Goal: Transaction & Acquisition: Purchase product/service

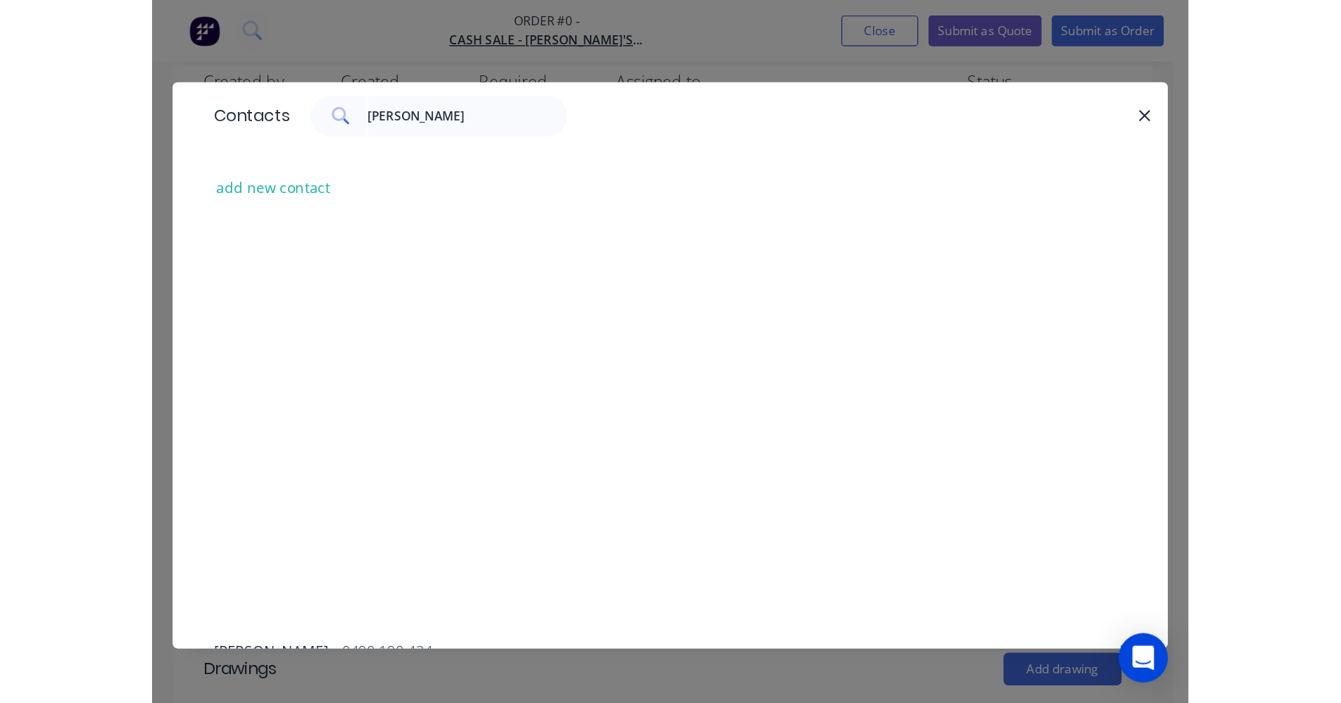
scroll to position [318, 0]
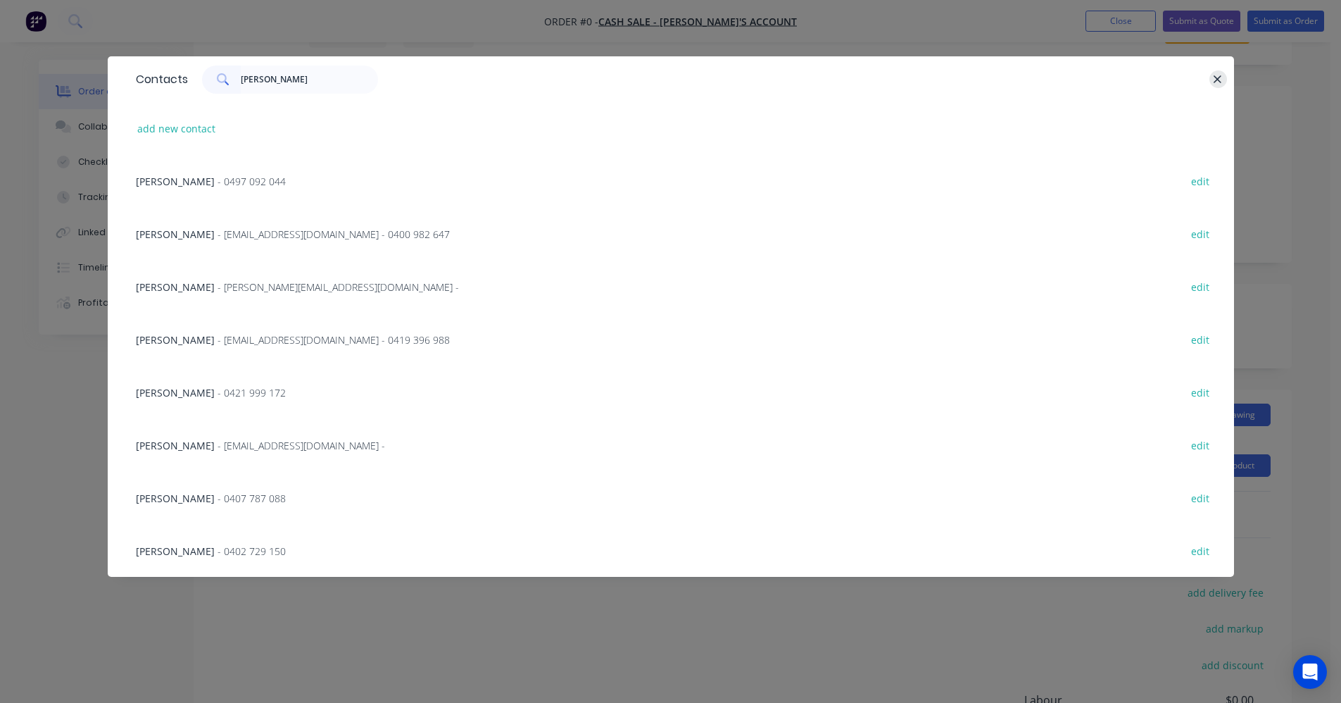
click at [1218, 80] on icon "button" at bounding box center [1217, 79] width 9 height 13
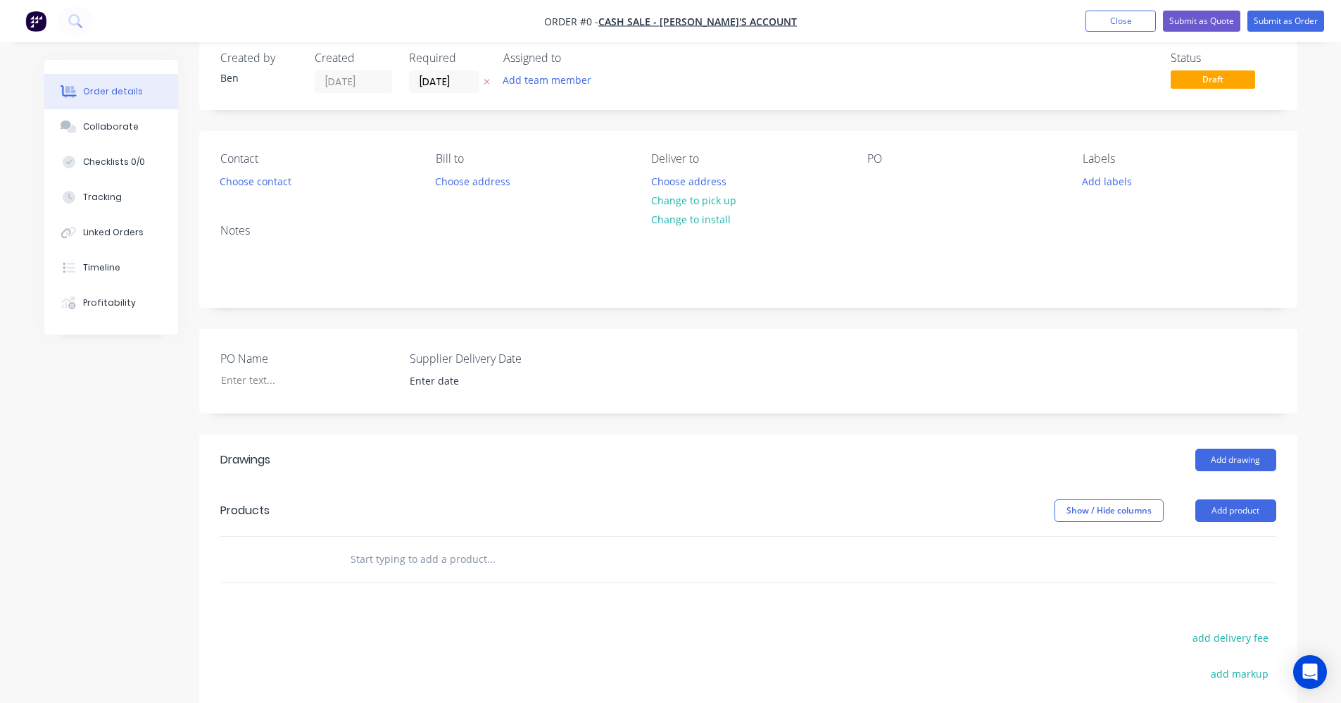
scroll to position [0, 0]
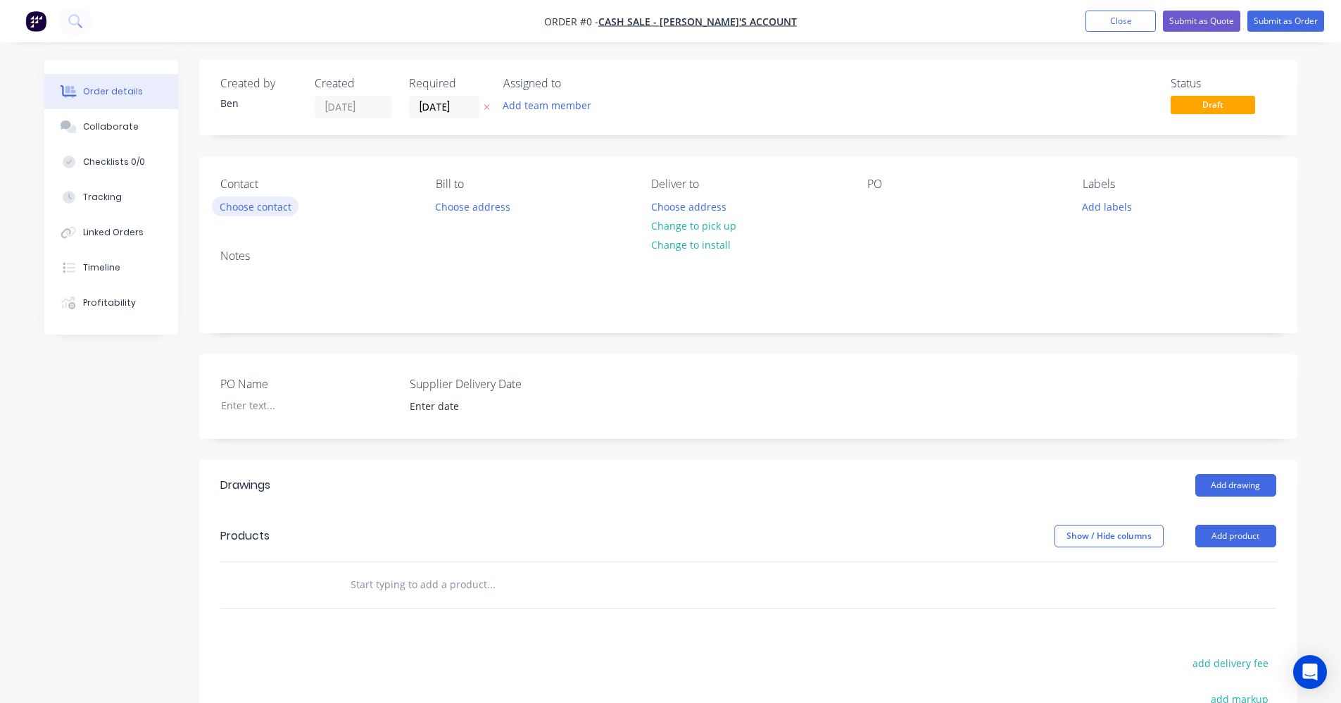
click at [237, 211] on button "Choose contact" at bounding box center [255, 205] width 87 height 19
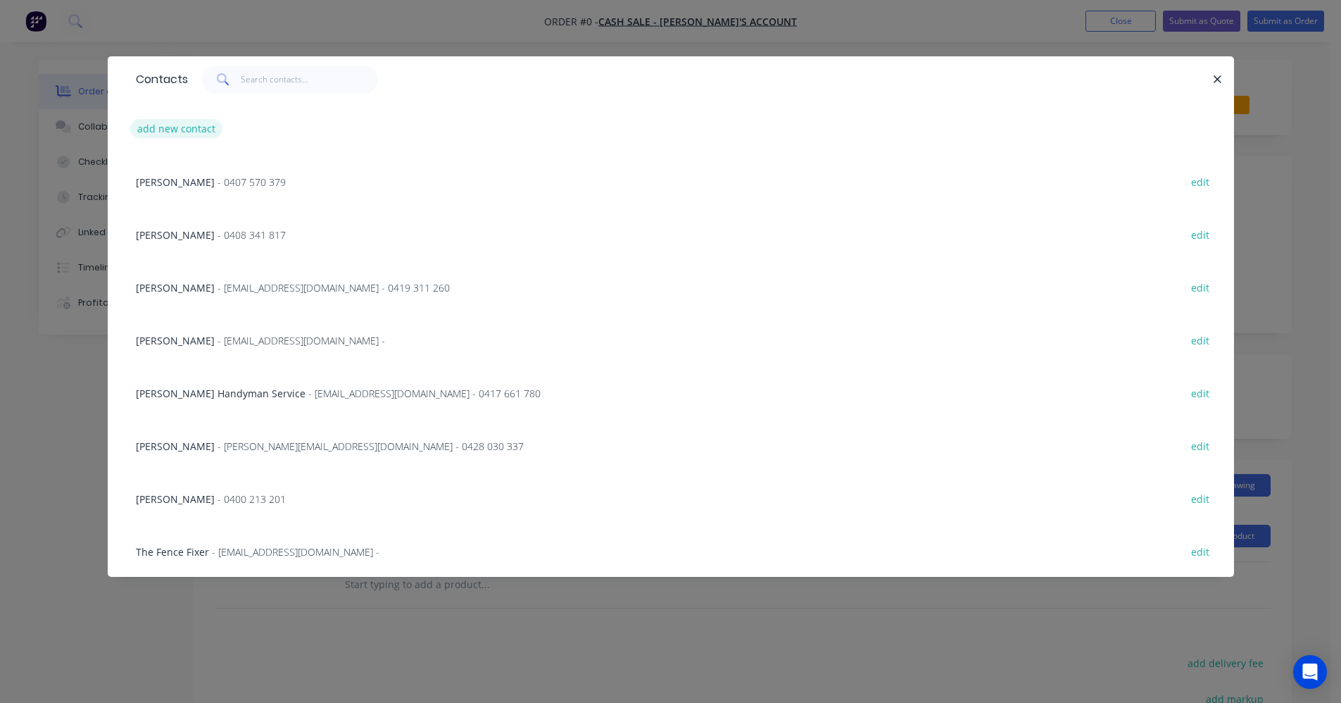
click at [189, 134] on button "add new contact" at bounding box center [176, 128] width 93 height 19
select select "AU"
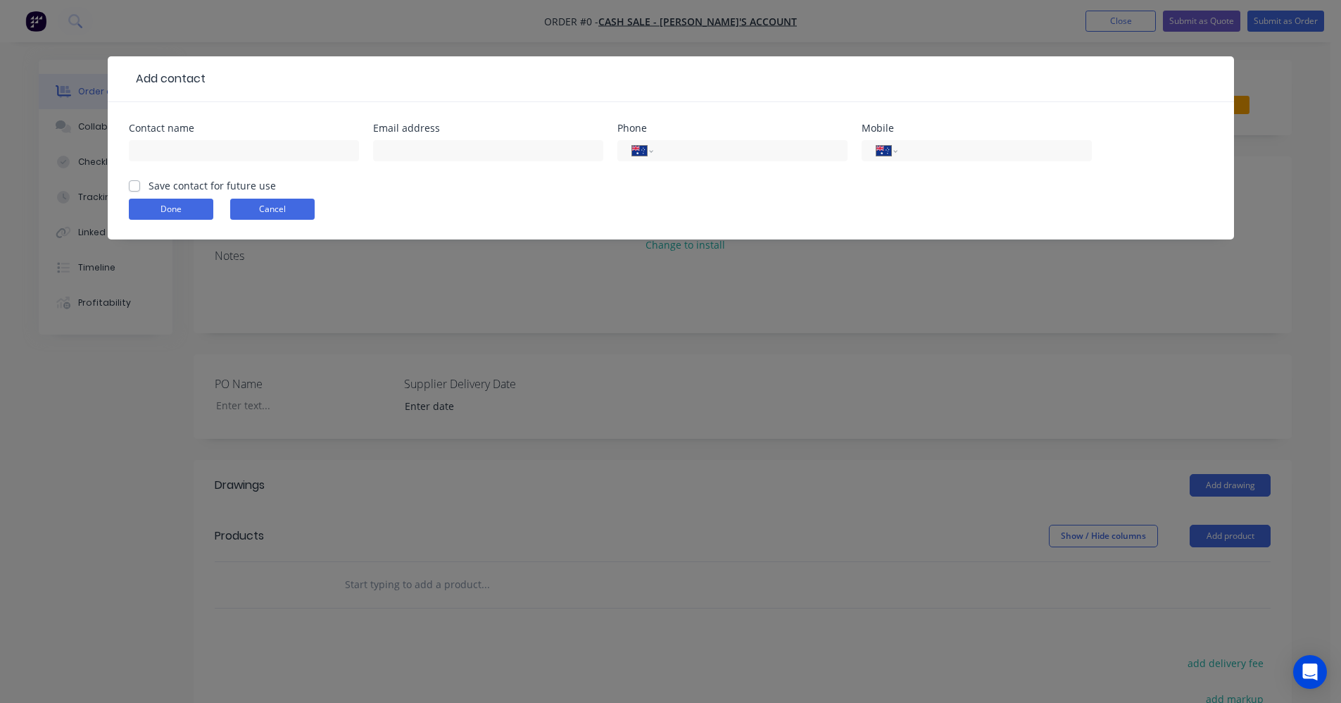
click at [264, 206] on button "Cancel" at bounding box center [272, 209] width 84 height 21
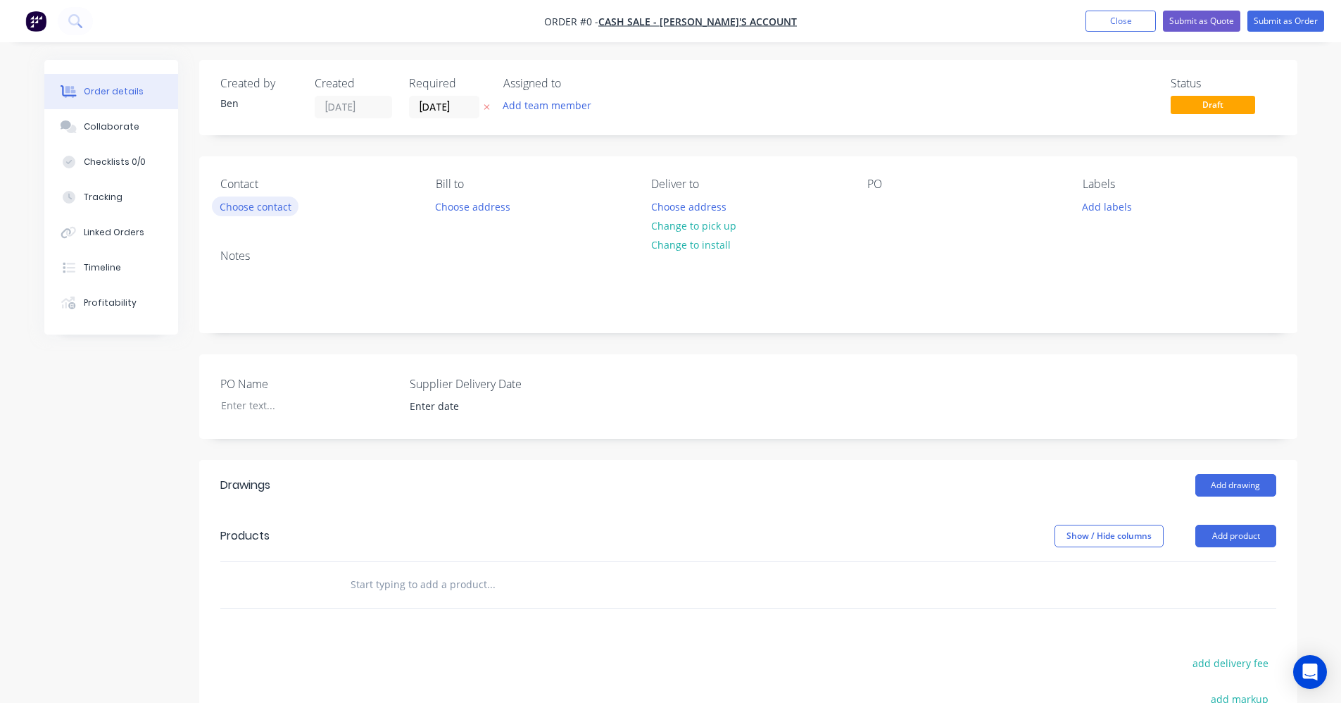
click at [244, 209] on button "Choose contact" at bounding box center [255, 205] width 87 height 19
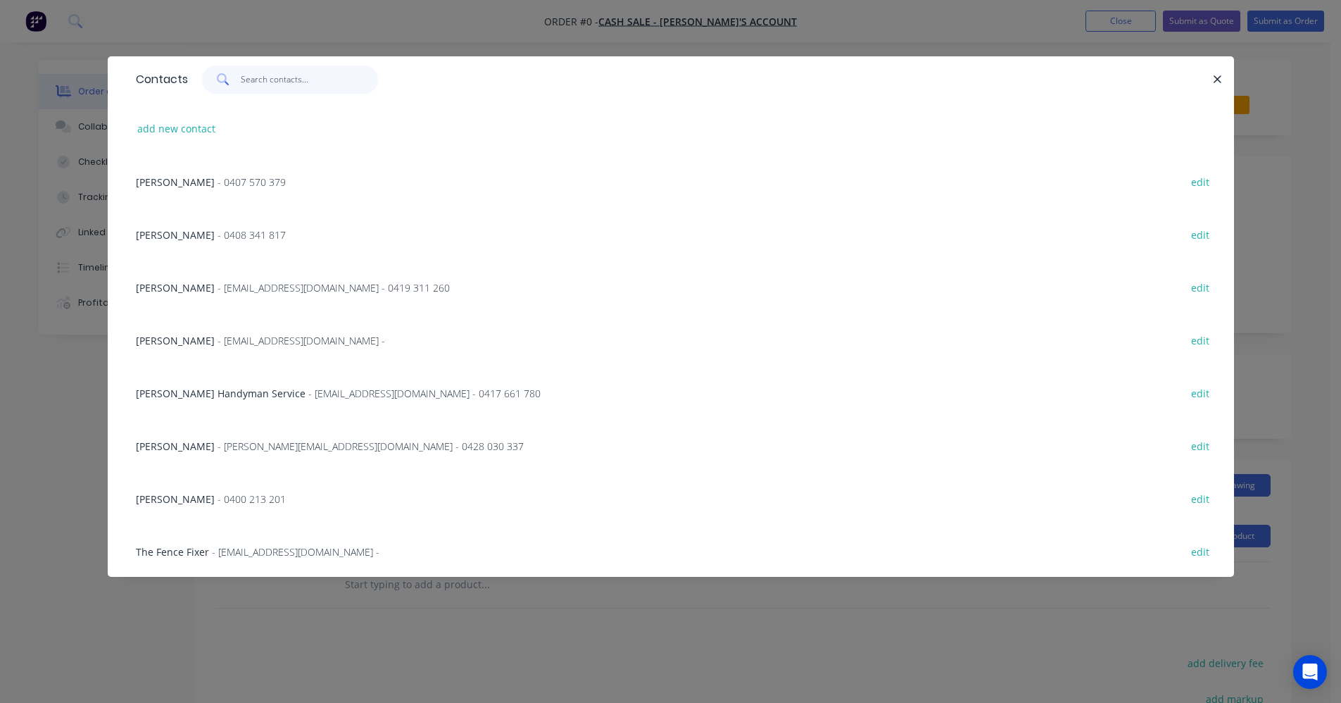
drag, startPoint x: 264, startPoint y: 80, endPoint x: 568, endPoint y: 181, distance: 320.6
click at [265, 79] on input "text" at bounding box center [309, 79] width 137 height 28
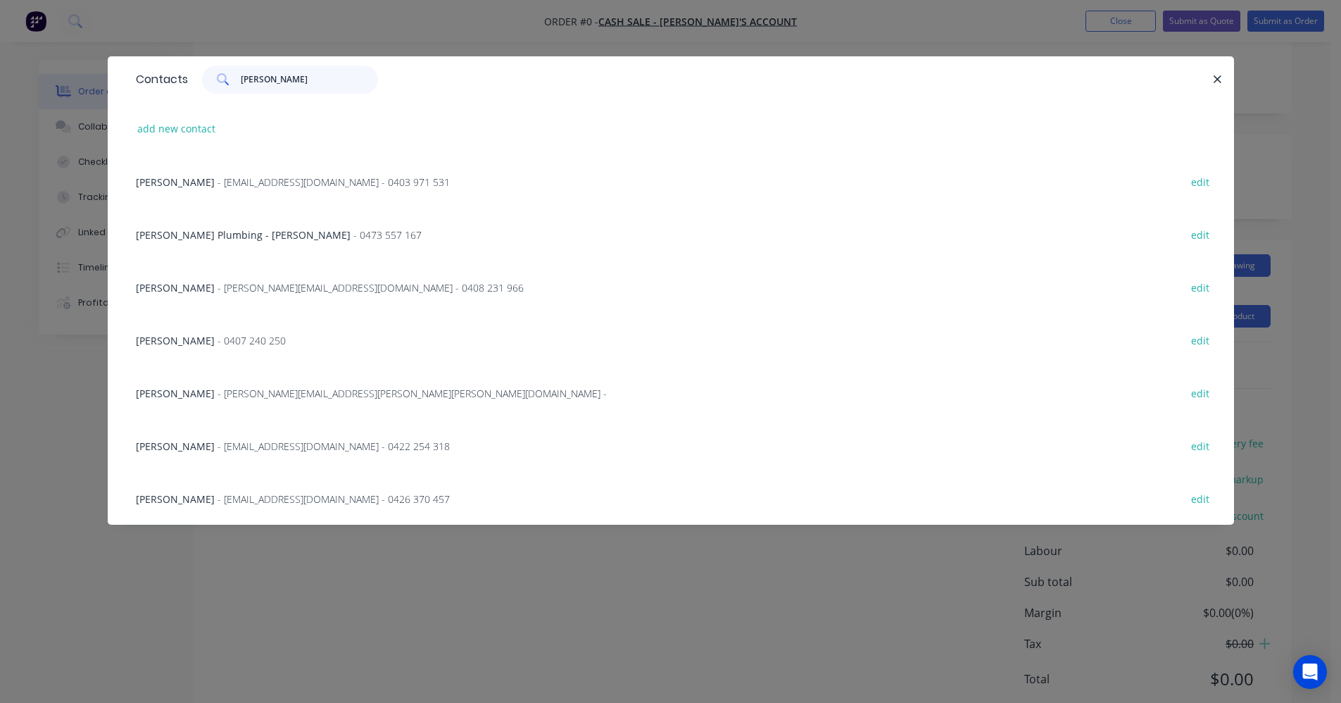
scroll to position [194, 0]
type input "[PERSON_NAME]"
drag, startPoint x: 1224, startPoint y: 79, endPoint x: 1217, endPoint y: 80, distance: 7.1
click at [1222, 79] on button "button" at bounding box center [1219, 79] width 18 height 18
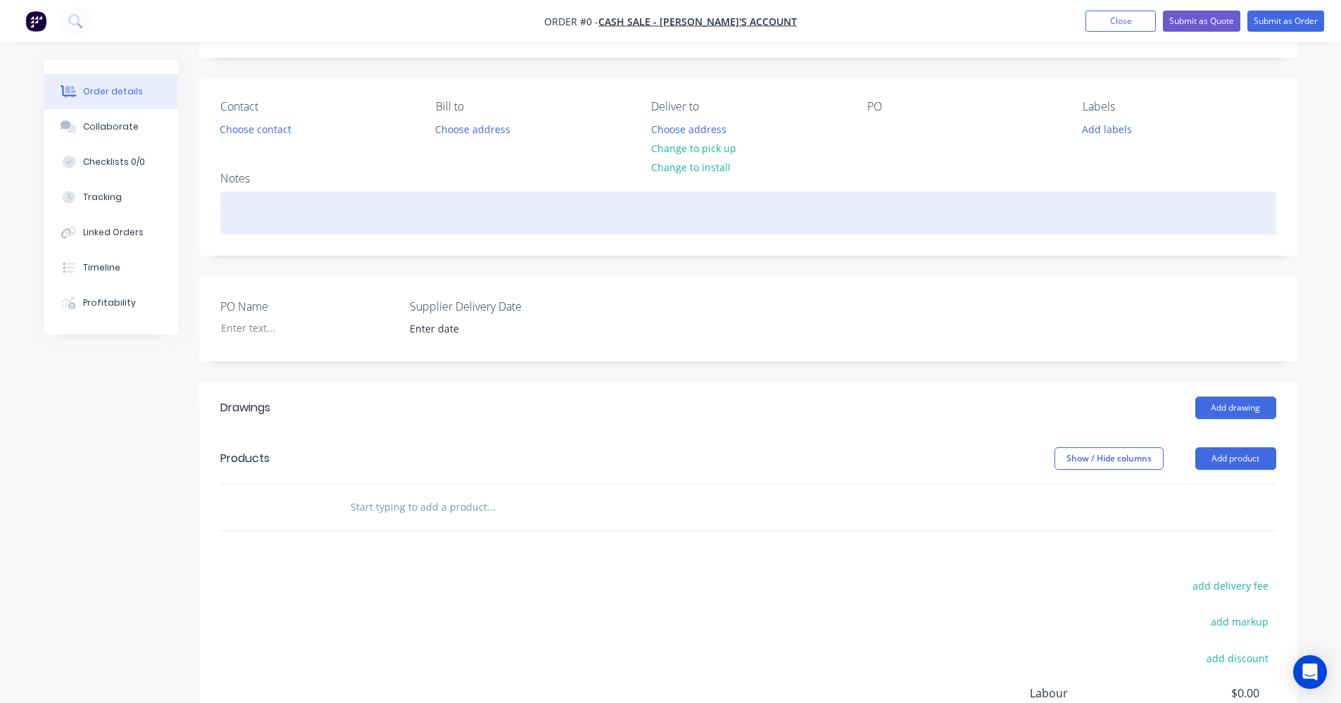
scroll to position [0, 0]
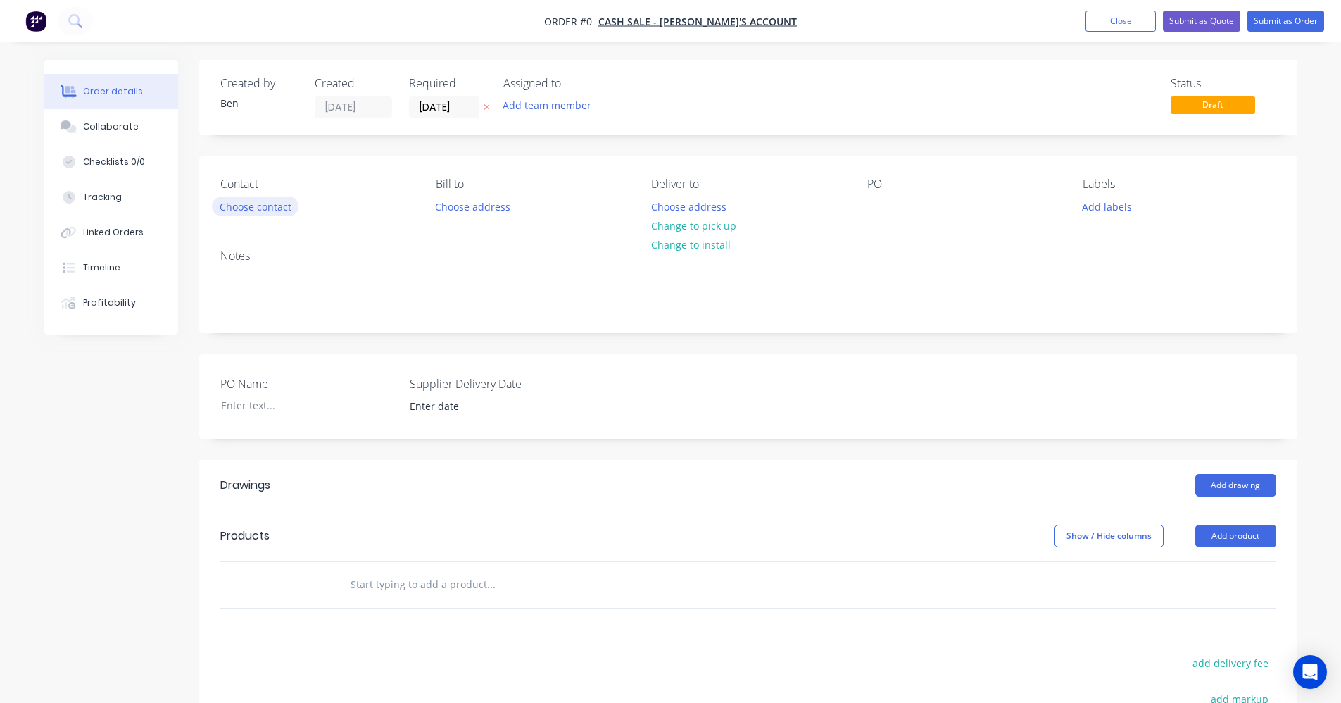
click at [271, 211] on button "Choose contact" at bounding box center [255, 205] width 87 height 19
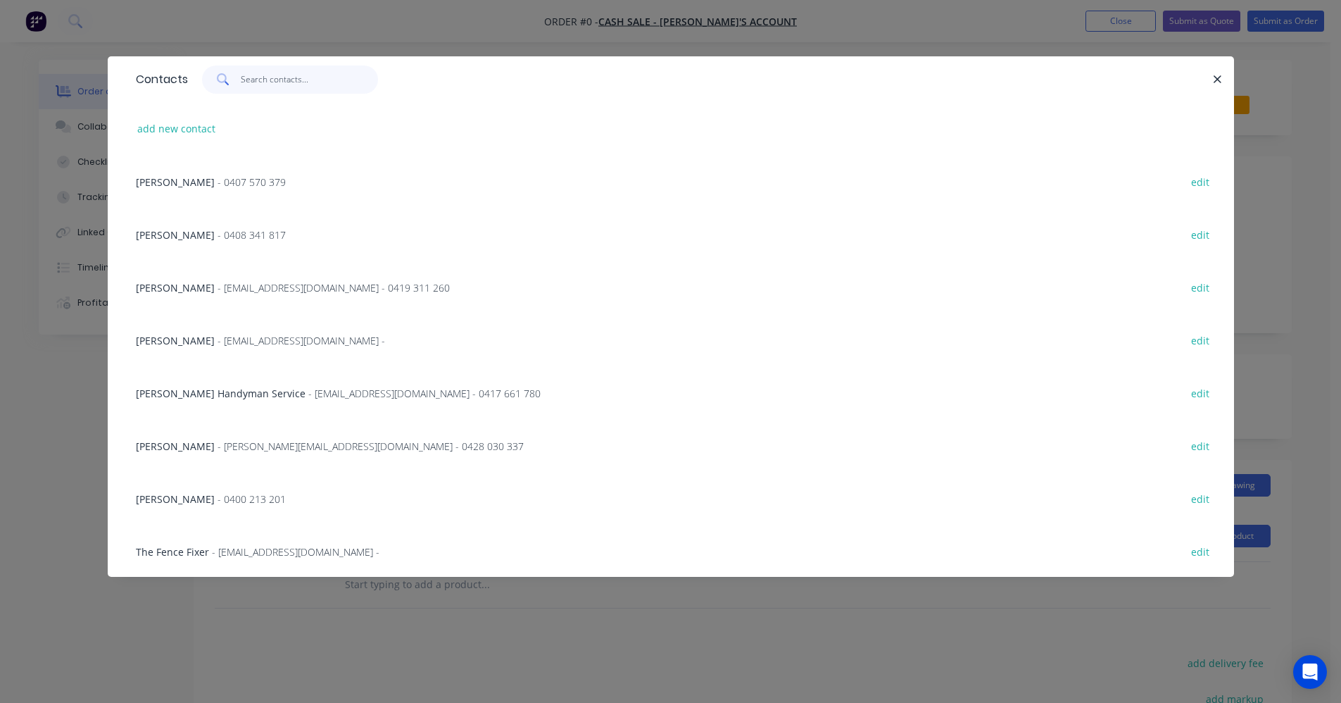
click at [269, 80] on input "text" at bounding box center [309, 79] width 137 height 28
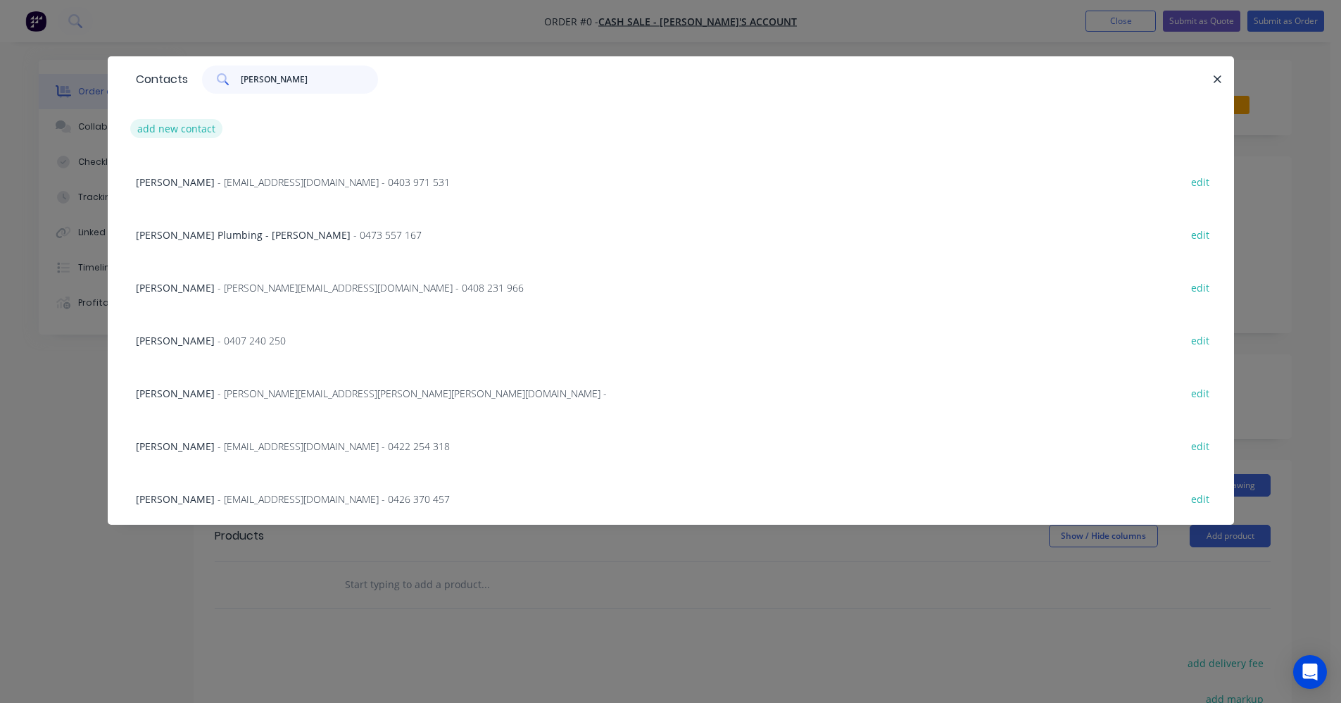
type input "[PERSON_NAME]"
click at [175, 134] on button "add new contact" at bounding box center [176, 128] width 93 height 19
select select "AU"
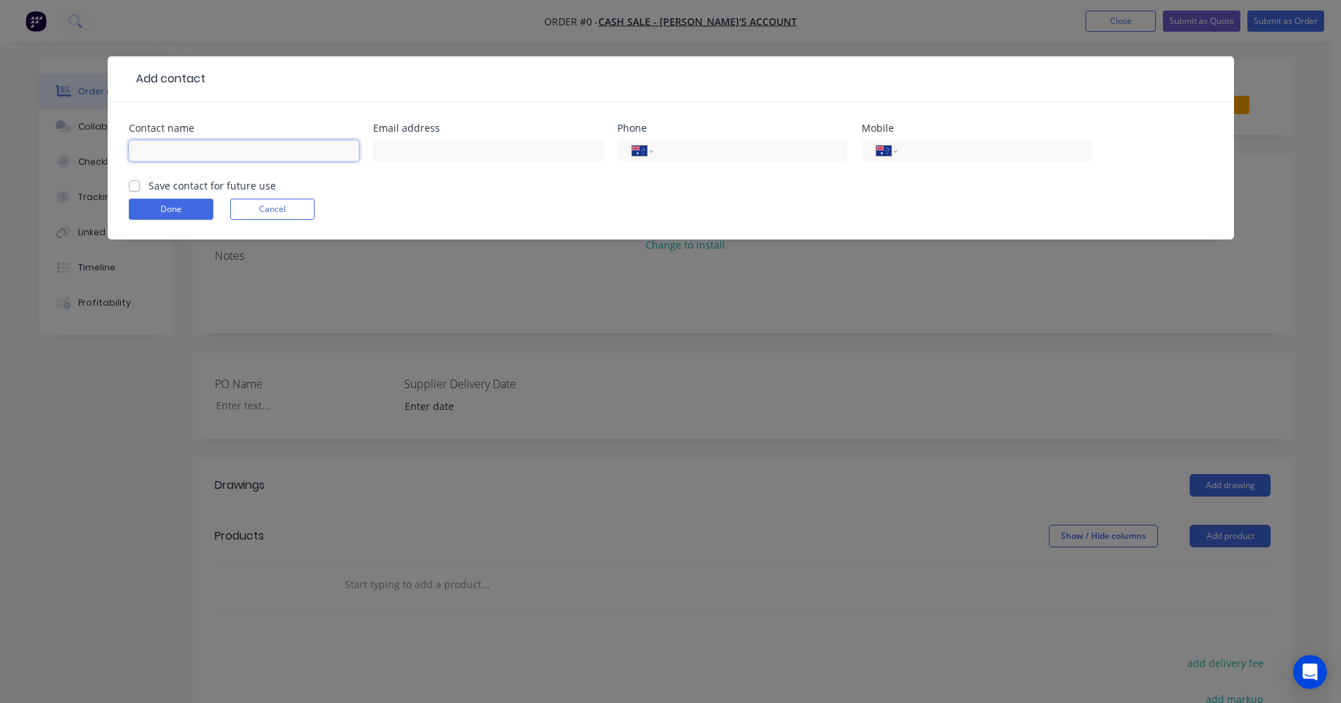
drag, startPoint x: 268, startPoint y: 151, endPoint x: 287, endPoint y: 153, distance: 19.1
click at [279, 152] on input "text" at bounding box center [244, 150] width 230 height 21
type input "[PERSON_NAME]"
type input "0448 803 522"
click at [149, 188] on label "Save contact for future use" at bounding box center [212, 185] width 127 height 15
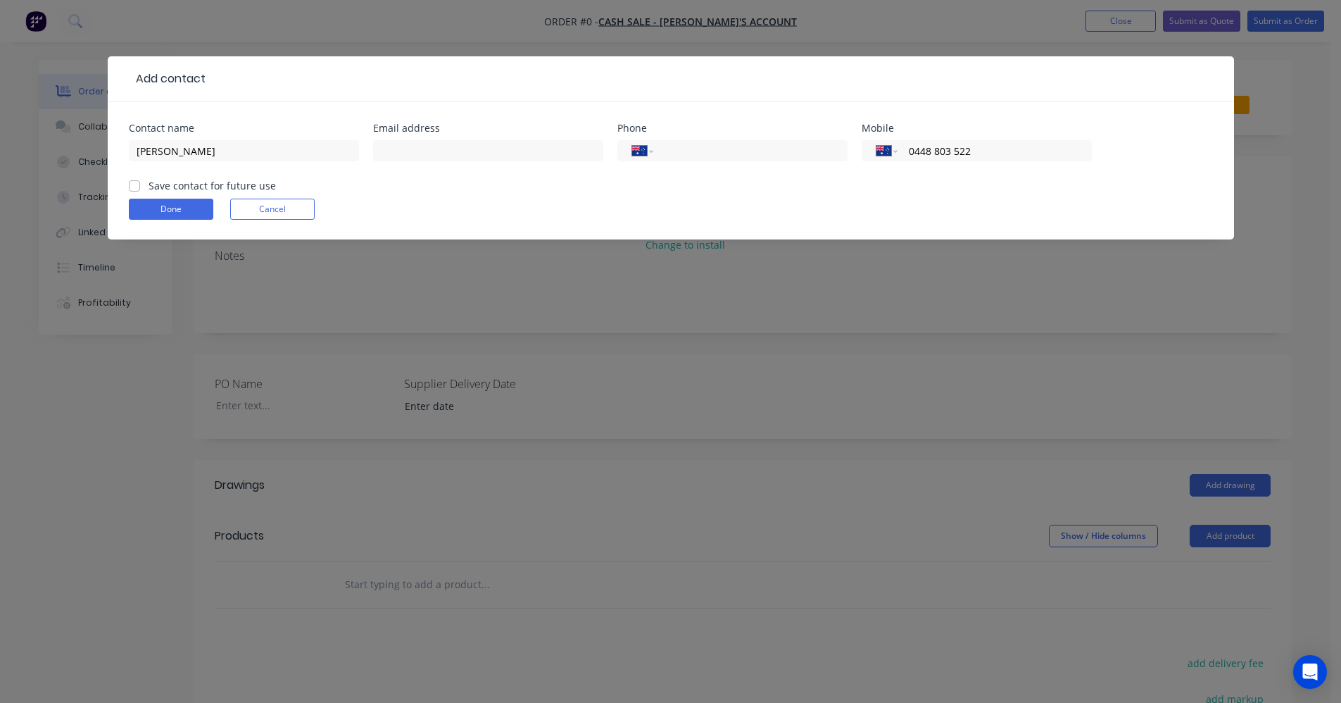
click at [137, 188] on input "Save contact for future use" at bounding box center [134, 184] width 11 height 13
checkbox input "true"
click at [162, 205] on button "Done" at bounding box center [171, 209] width 84 height 21
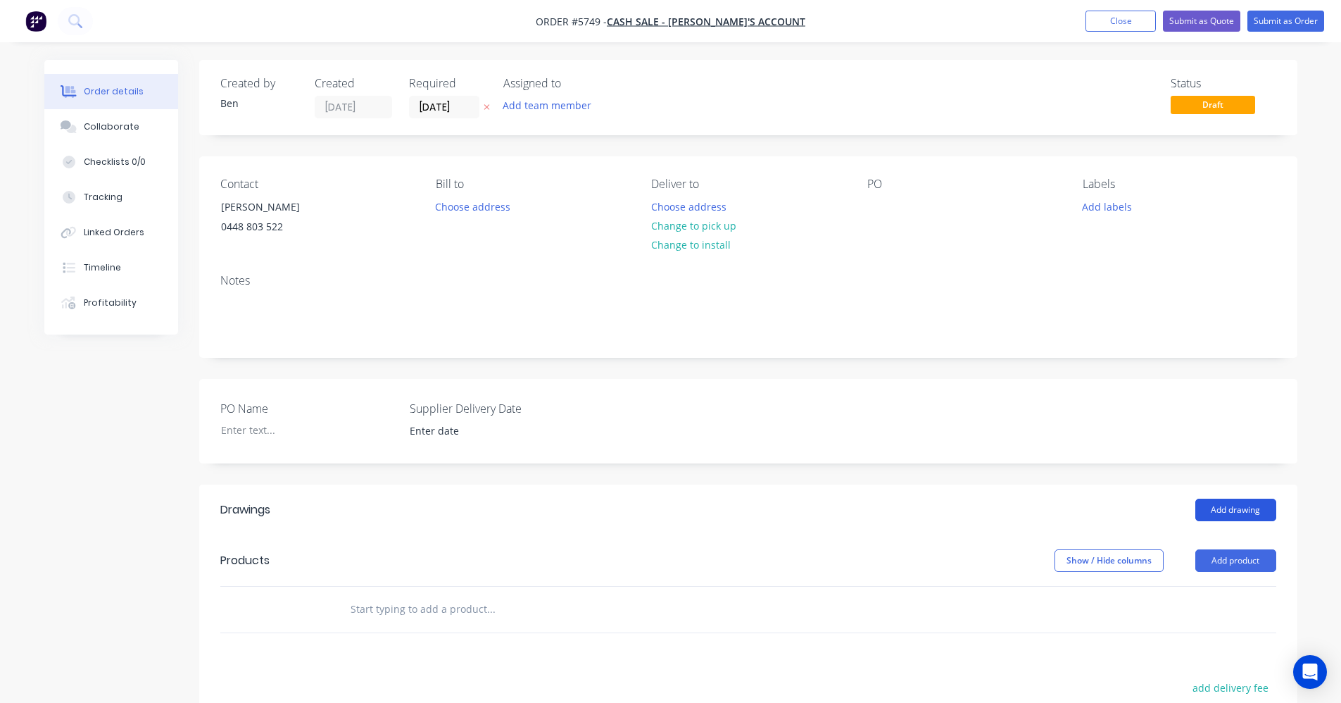
click at [1242, 510] on button "Add drawing" at bounding box center [1236, 509] width 81 height 23
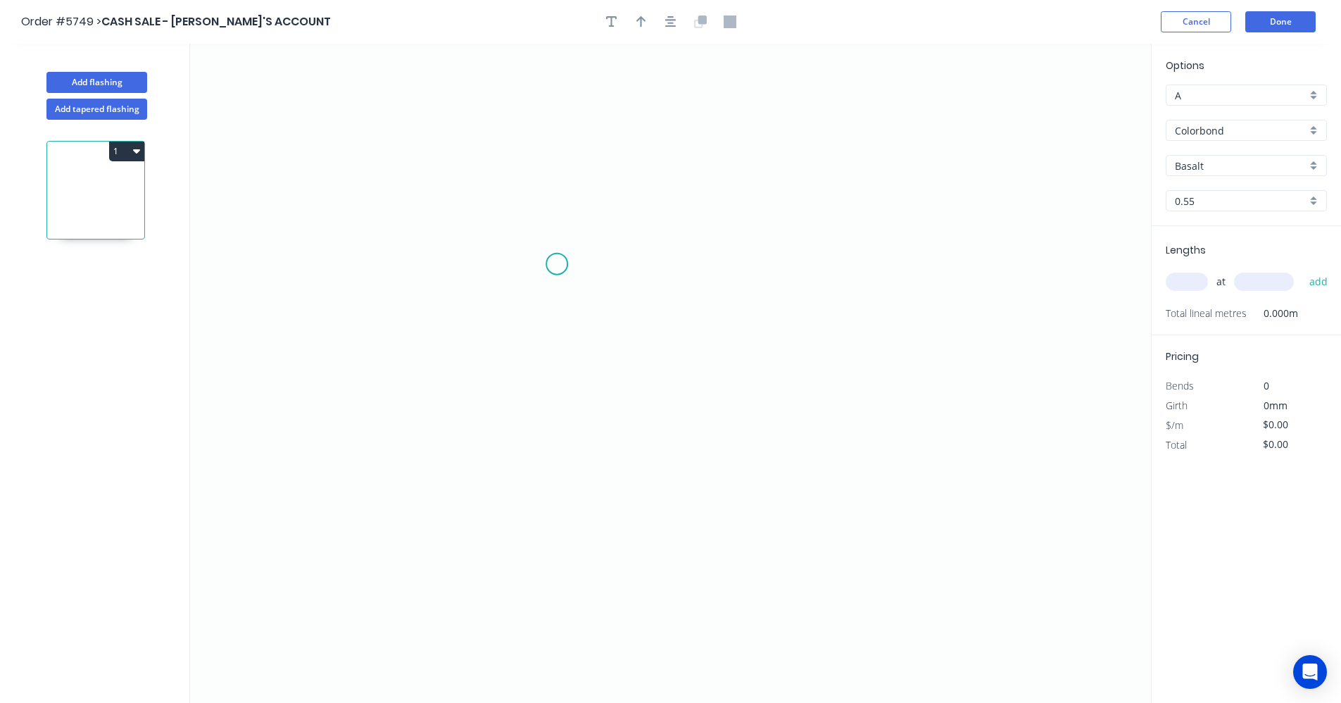
click at [559, 268] on icon "0" at bounding box center [670, 373] width 961 height 659
click at [557, 358] on icon "0" at bounding box center [670, 373] width 961 height 659
click at [879, 361] on icon "0 ?" at bounding box center [670, 373] width 961 height 659
click at [543, 303] on rect at bounding box center [536, 306] width 28 height 20
type input "$7.43"
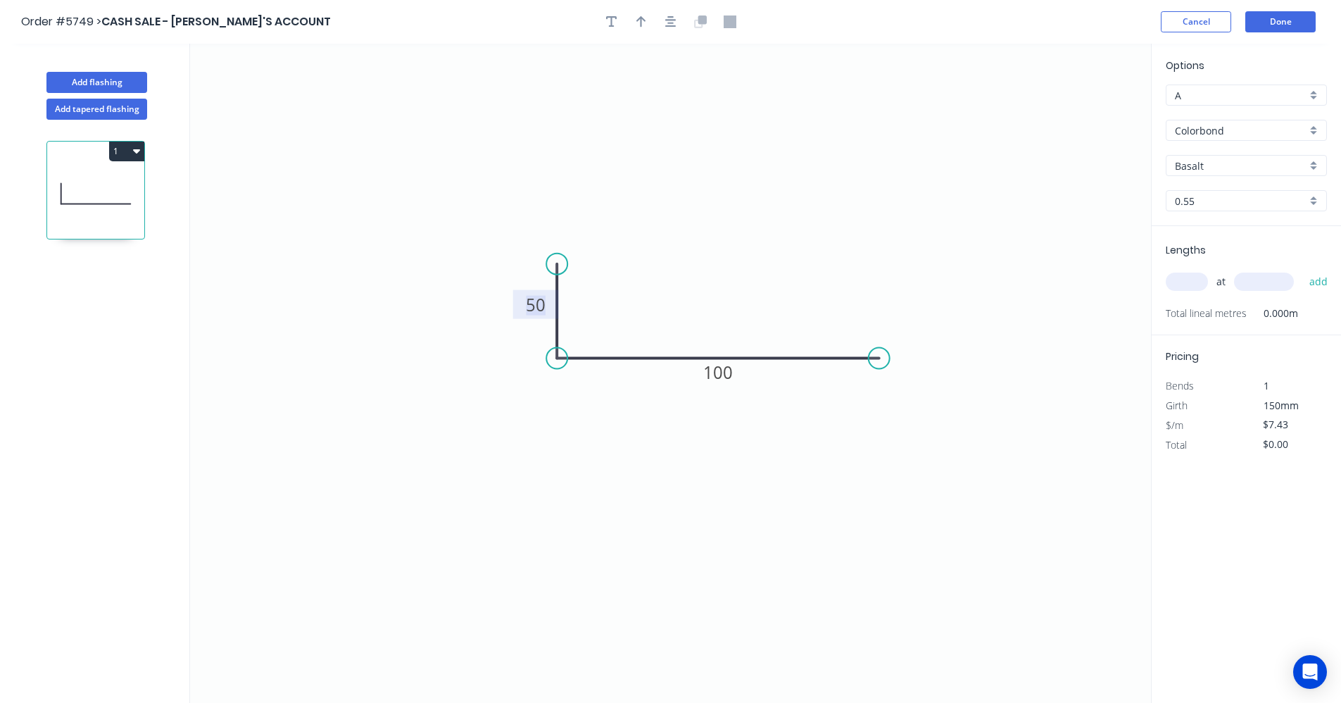
drag, startPoint x: 1317, startPoint y: 158, endPoint x: 1300, endPoint y: 176, distance: 24.4
click at [1316, 161] on div "Basalt" at bounding box center [1246, 165] width 161 height 21
click at [1196, 258] on div "Pale Eucalypt" at bounding box center [1247, 256] width 160 height 25
type input "Pale Eucalypt"
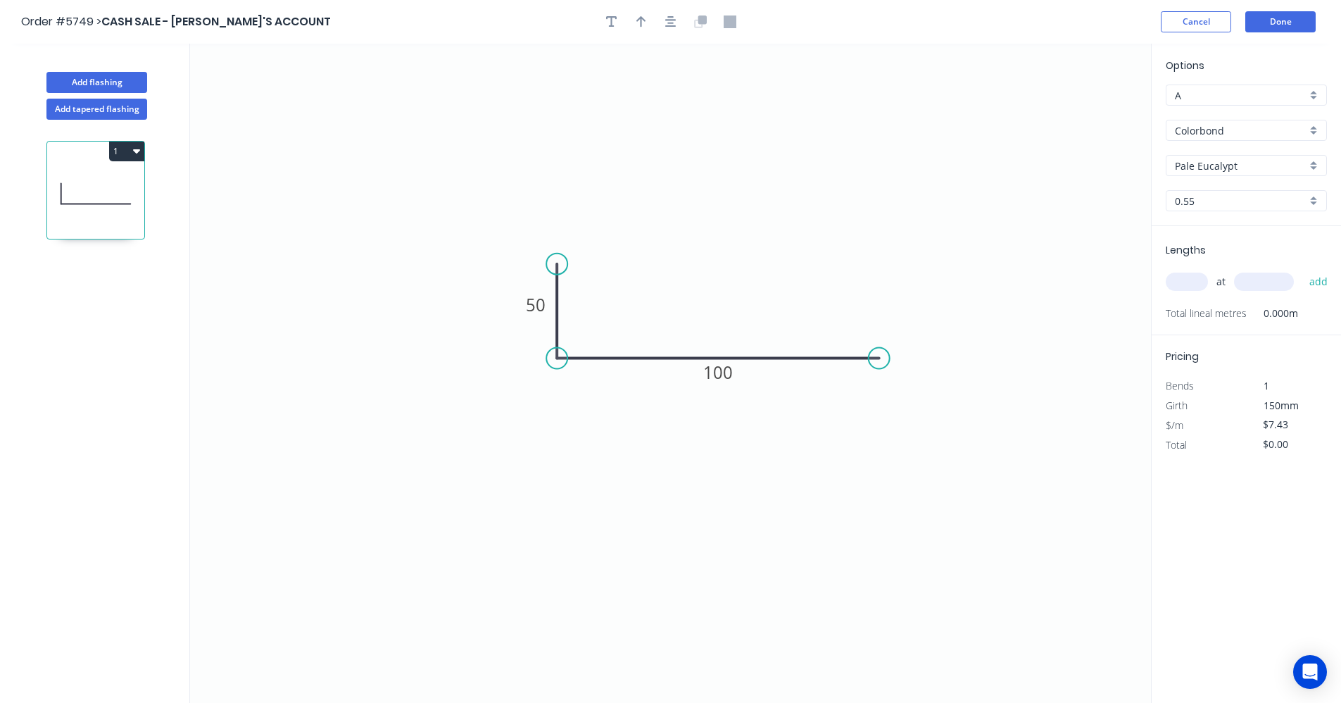
click at [1189, 291] on input "text" at bounding box center [1187, 281] width 42 height 18
type input "1"
type input "2400"
click at [1303, 270] on button "add" at bounding box center [1319, 282] width 33 height 24
type input "$17.83"
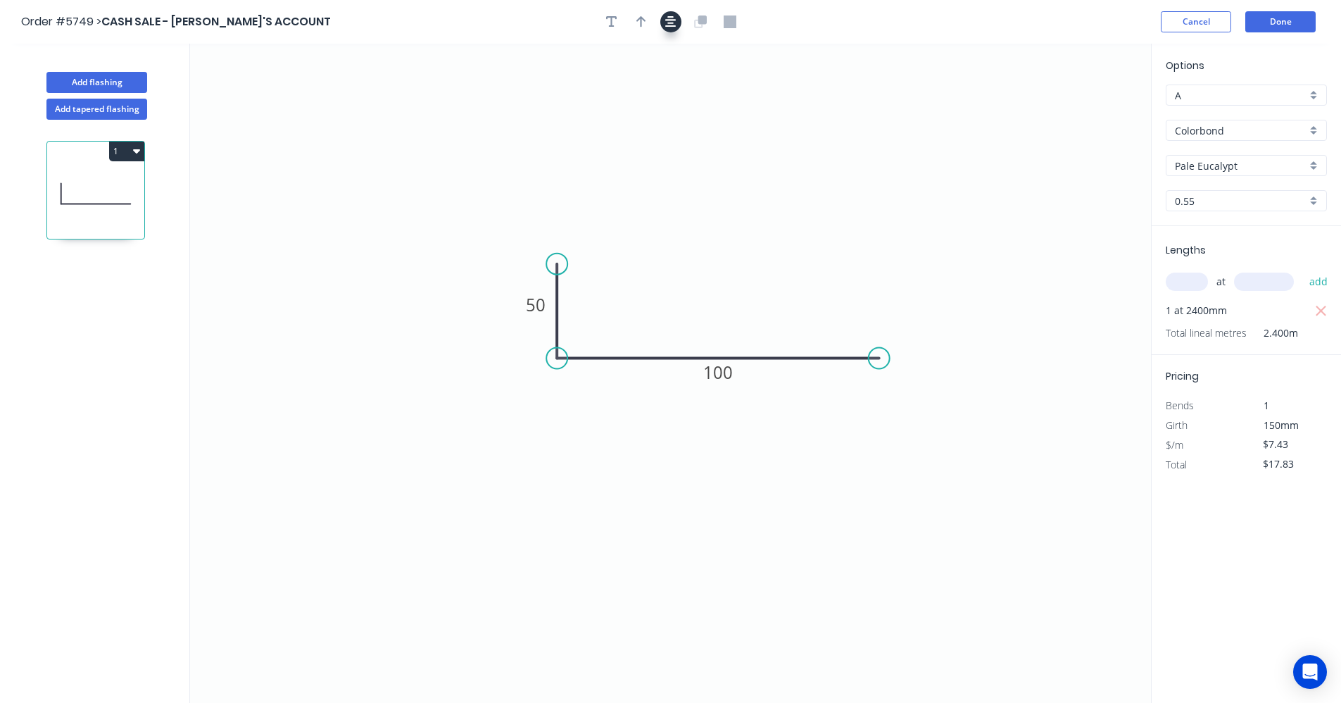
click at [661, 25] on button "button" at bounding box center [670, 21] width 21 height 21
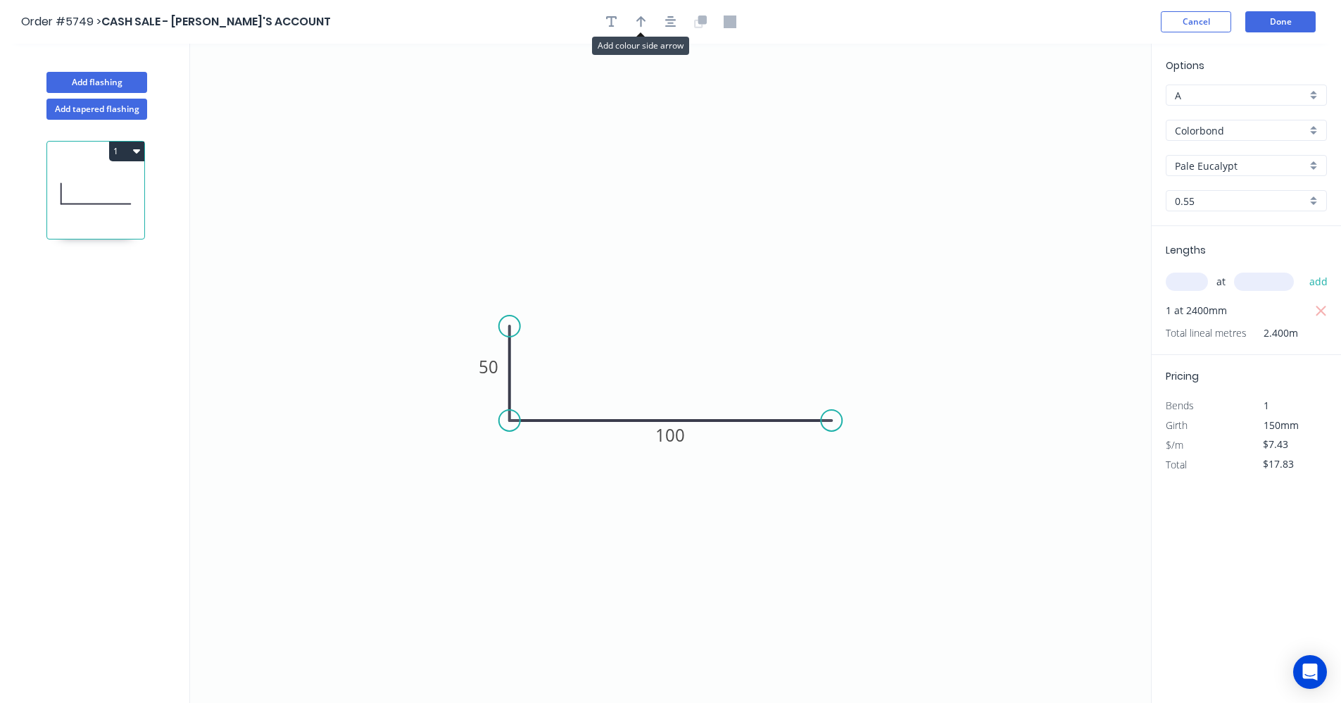
drag, startPoint x: 644, startPoint y: 21, endPoint x: 738, endPoint y: 81, distance: 111.7
click at [644, 23] on icon "button" at bounding box center [641, 21] width 10 height 13
click at [1081, 116] on icon at bounding box center [1080, 97] width 13 height 45
click at [1080, 115] on icon at bounding box center [1080, 97] width 13 height 45
click at [1080, 114] on icon at bounding box center [1092, 102] width 41 height 41
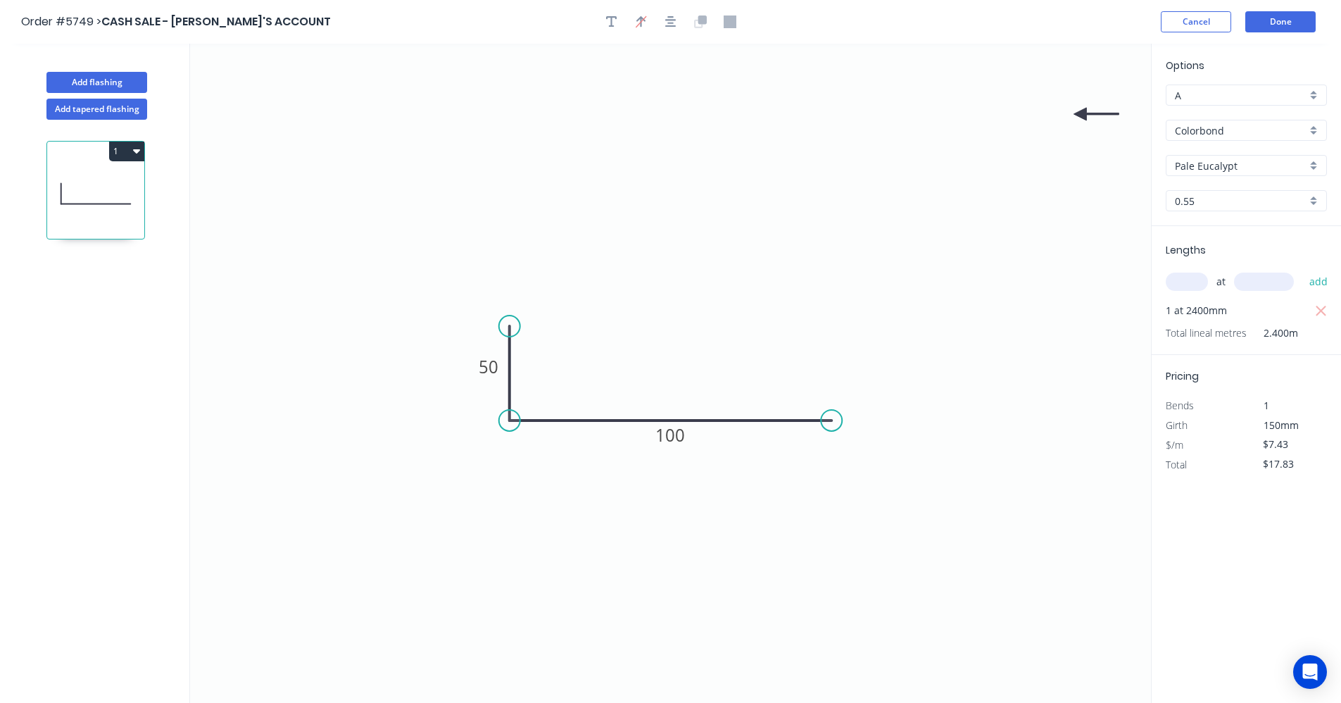
click at [1080, 114] on icon at bounding box center [1096, 114] width 45 height 13
drag, startPoint x: 1080, startPoint y: 114, endPoint x: 572, endPoint y: 445, distance: 606.6
click at [572, 445] on icon at bounding box center [571, 460] width 13 height 45
drag, startPoint x: 108, startPoint y: 81, endPoint x: 176, endPoint y: 104, distance: 71.2
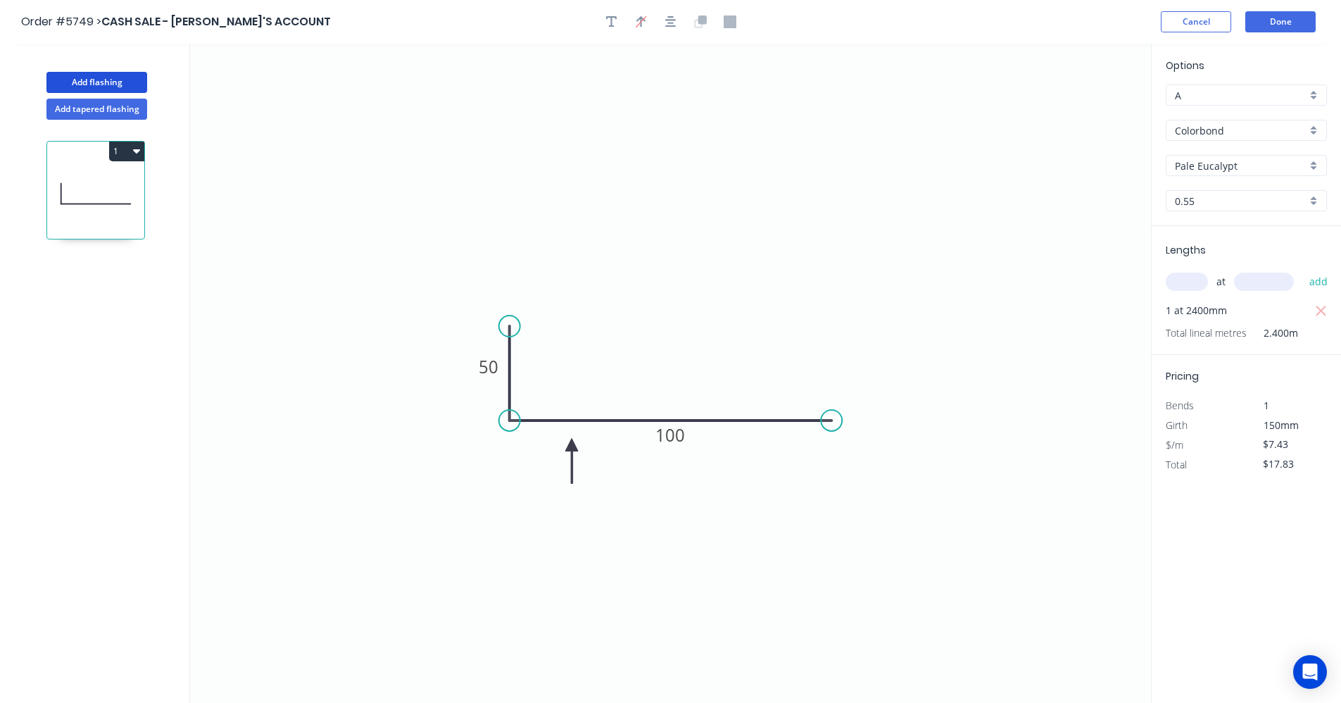
click at [111, 84] on button "Add flashing" at bounding box center [96, 82] width 101 height 21
type input "$0.00"
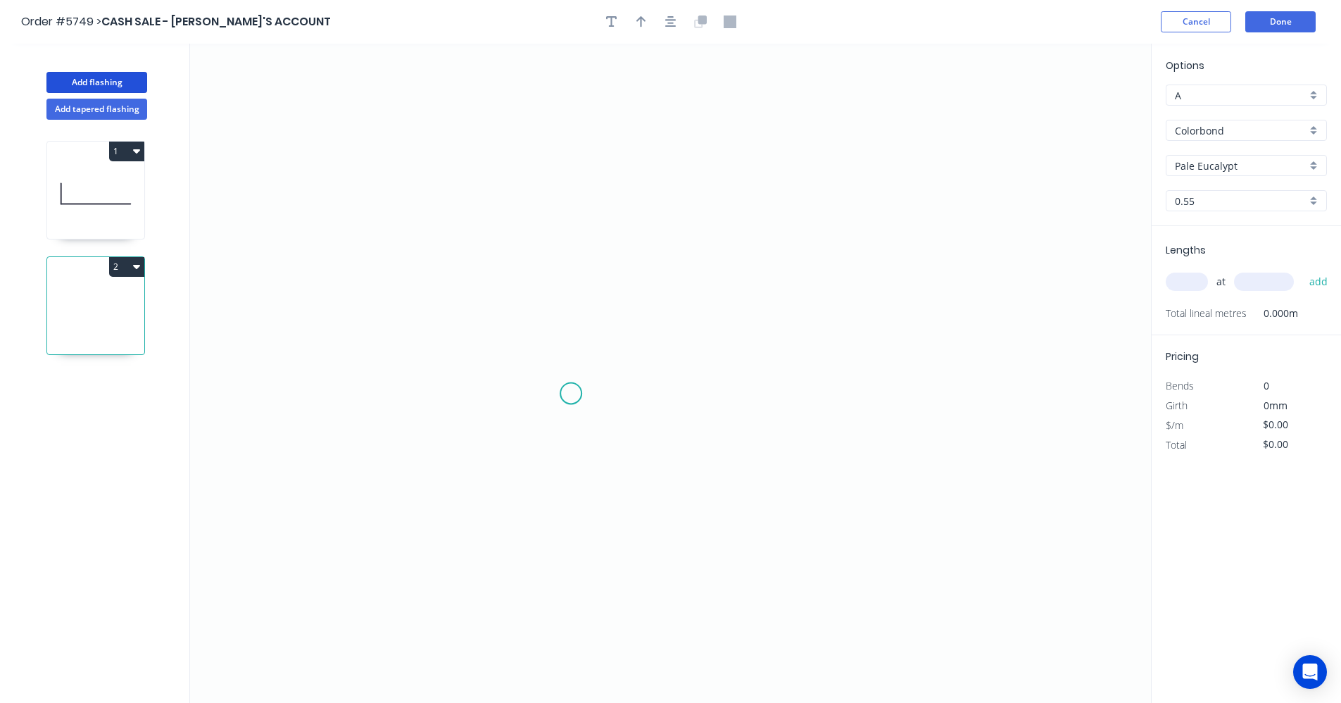
drag, startPoint x: 570, startPoint y: 389, endPoint x: 583, endPoint y: 299, distance: 90.3
click at [577, 372] on icon "0" at bounding box center [670, 373] width 961 height 659
click at [591, 153] on icon "0 ?" at bounding box center [670, 373] width 961 height 659
click at [813, 148] on icon "0 ? ? ? º" at bounding box center [670, 373] width 961 height 659
drag, startPoint x: 565, startPoint y: 391, endPoint x: 606, endPoint y: 420, distance: 50.6
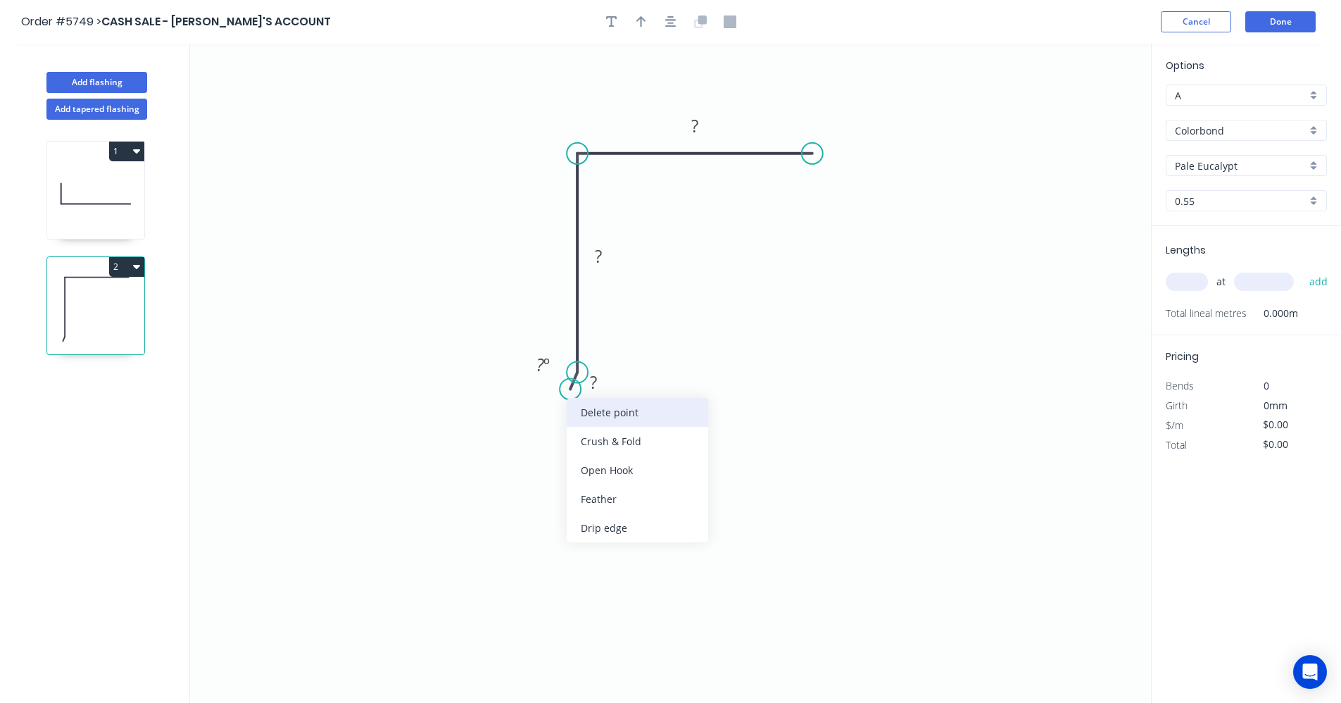
click at [621, 410] on div "Delete point" at bounding box center [638, 412] width 142 height 29
drag, startPoint x: 629, startPoint y: 500, endPoint x: 703, endPoint y: 417, distance: 111.2
click at [629, 499] on div "Drip edge" at bounding box center [646, 500] width 142 height 29
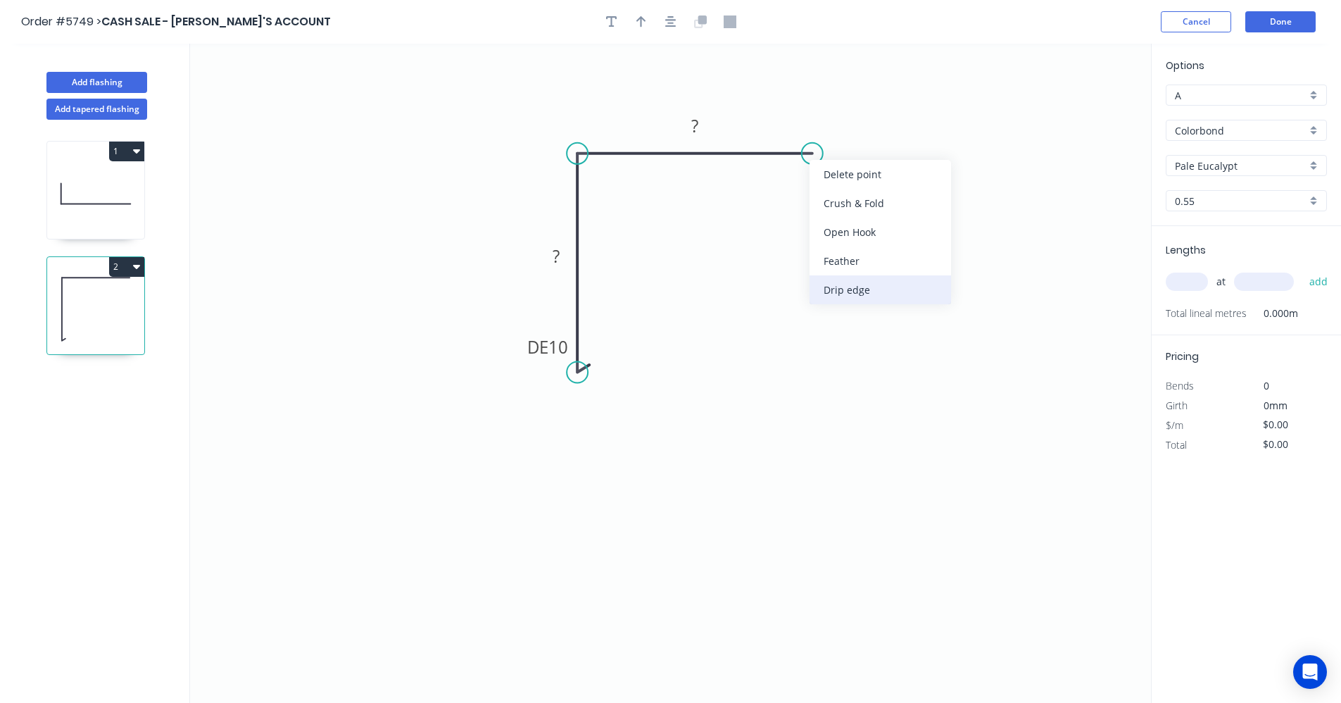
click at [853, 291] on div "Drip edge" at bounding box center [881, 289] width 142 height 29
click at [835, 210] on div "Flip bend" at bounding box center [881, 204] width 142 height 29
click at [559, 256] on tspan "?" at bounding box center [556, 255] width 7 height 23
type input "$16.97"
click at [672, 17] on icon "button" at bounding box center [670, 21] width 11 height 13
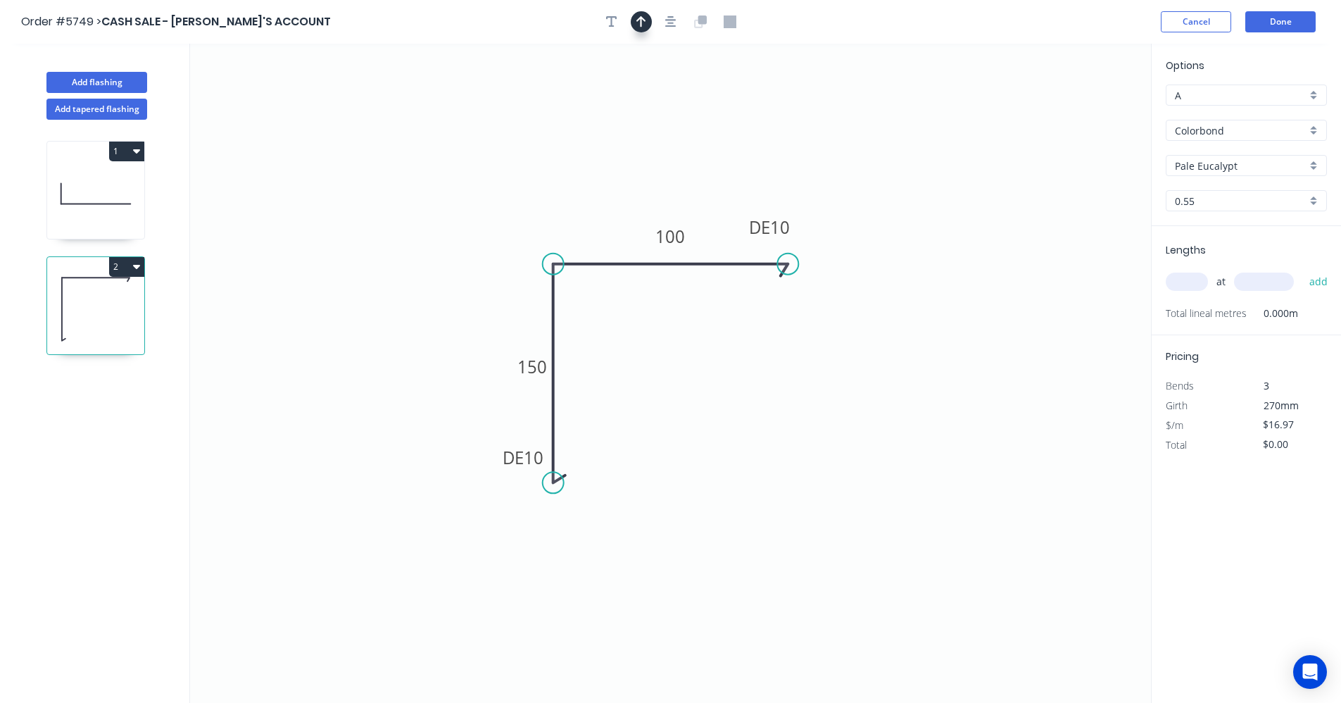
click at [647, 21] on button "button" at bounding box center [641, 21] width 21 height 21
drag, startPoint x: 1078, startPoint y: 108, endPoint x: 719, endPoint y: 246, distance: 384.7
click at [719, 246] on icon at bounding box center [717, 227] width 13 height 45
click at [1196, 284] on input "text" at bounding box center [1187, 281] width 42 height 18
type input "2"
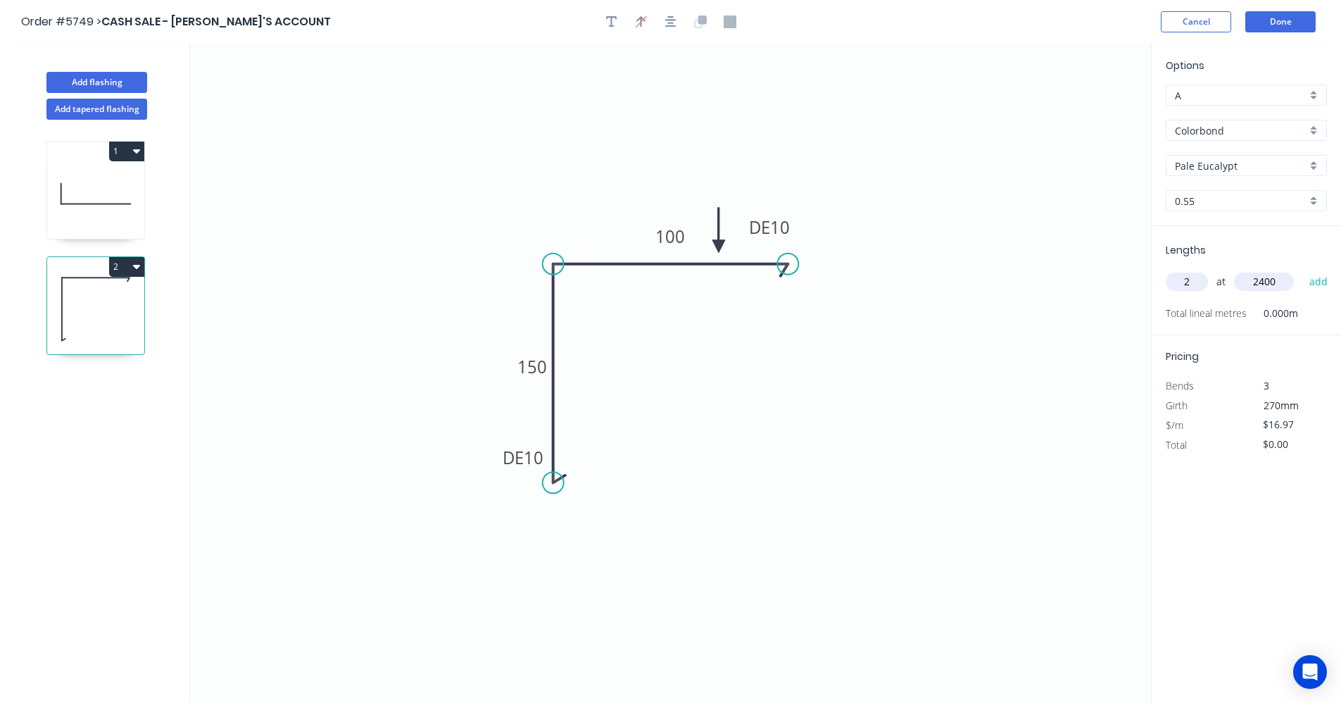
type input "2400"
click at [1303, 270] on button "add" at bounding box center [1319, 282] width 33 height 24
type input "$81.46"
click at [108, 87] on button "Add flashing" at bounding box center [96, 82] width 101 height 21
type input "$0.00"
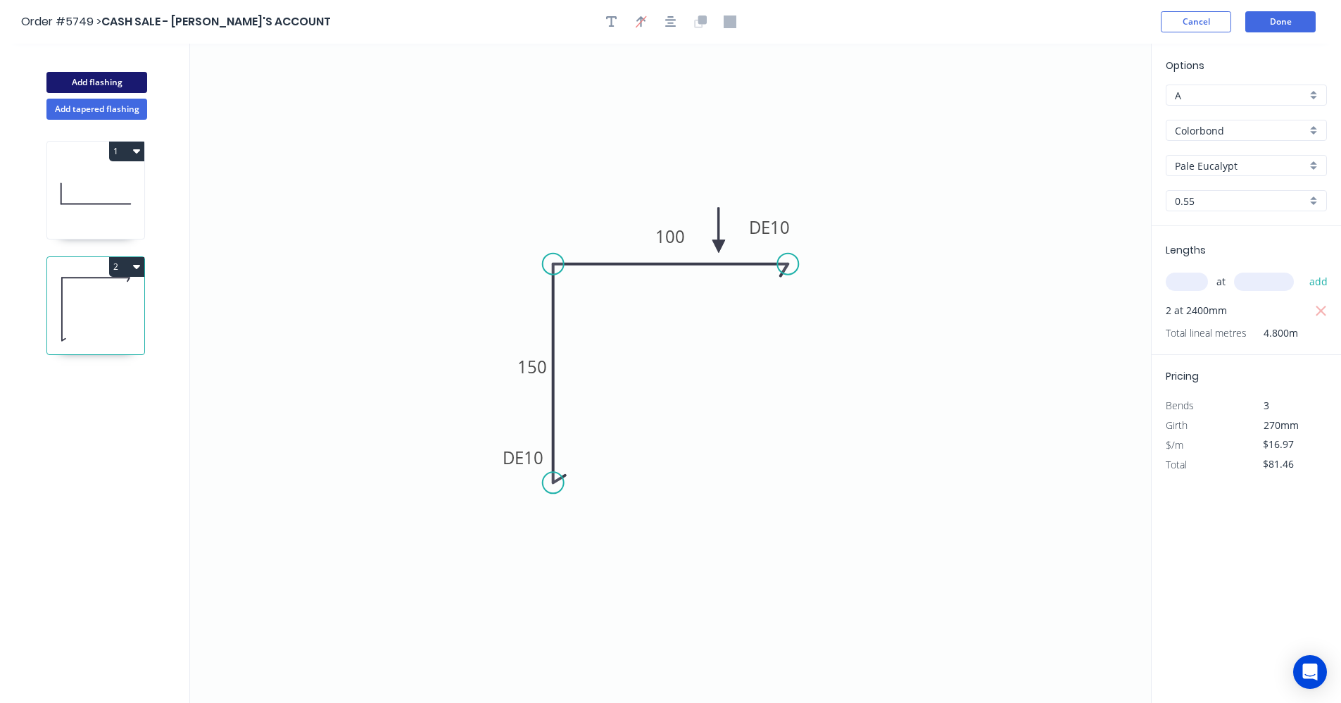
type input "$0.00"
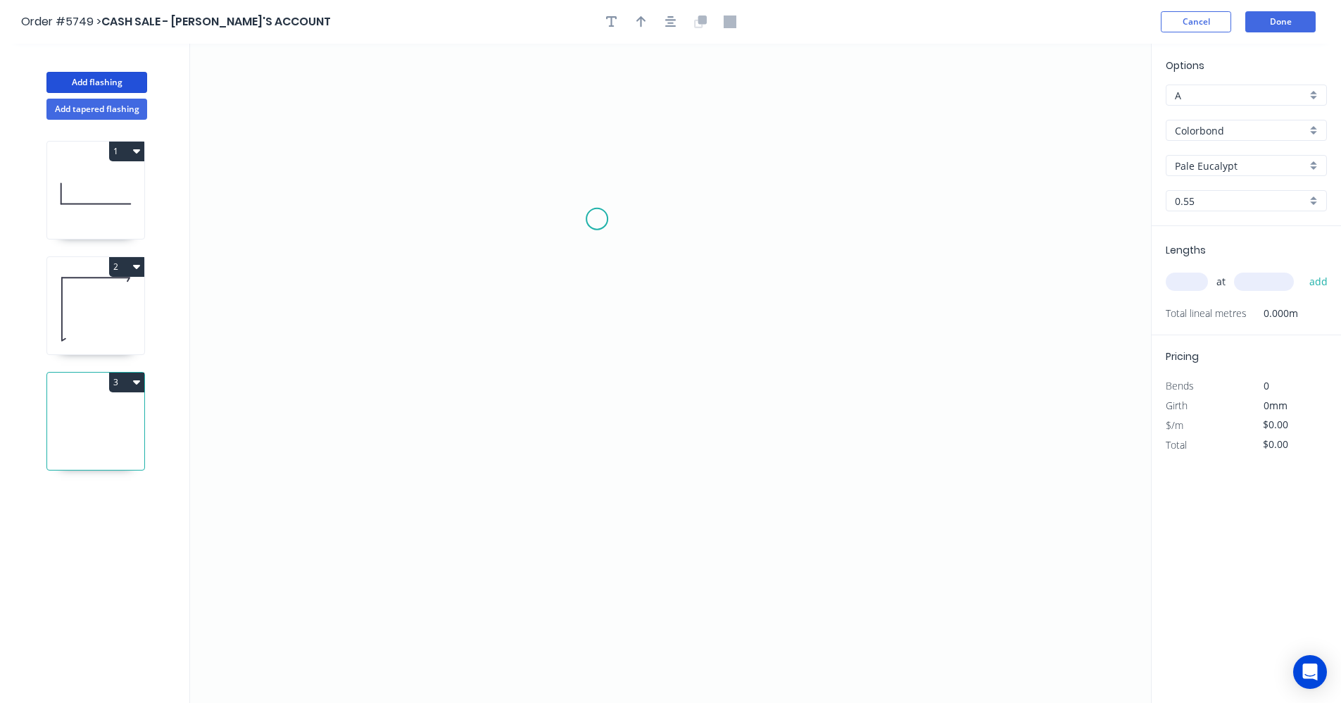
click at [599, 220] on icon "0" at bounding box center [670, 373] width 961 height 659
drag, startPoint x: 594, startPoint y: 408, endPoint x: 696, endPoint y: 407, distance: 101.4
click at [595, 408] on icon "0" at bounding box center [670, 373] width 961 height 659
click at [803, 407] on icon "0 ?" at bounding box center [670, 373] width 961 height 659
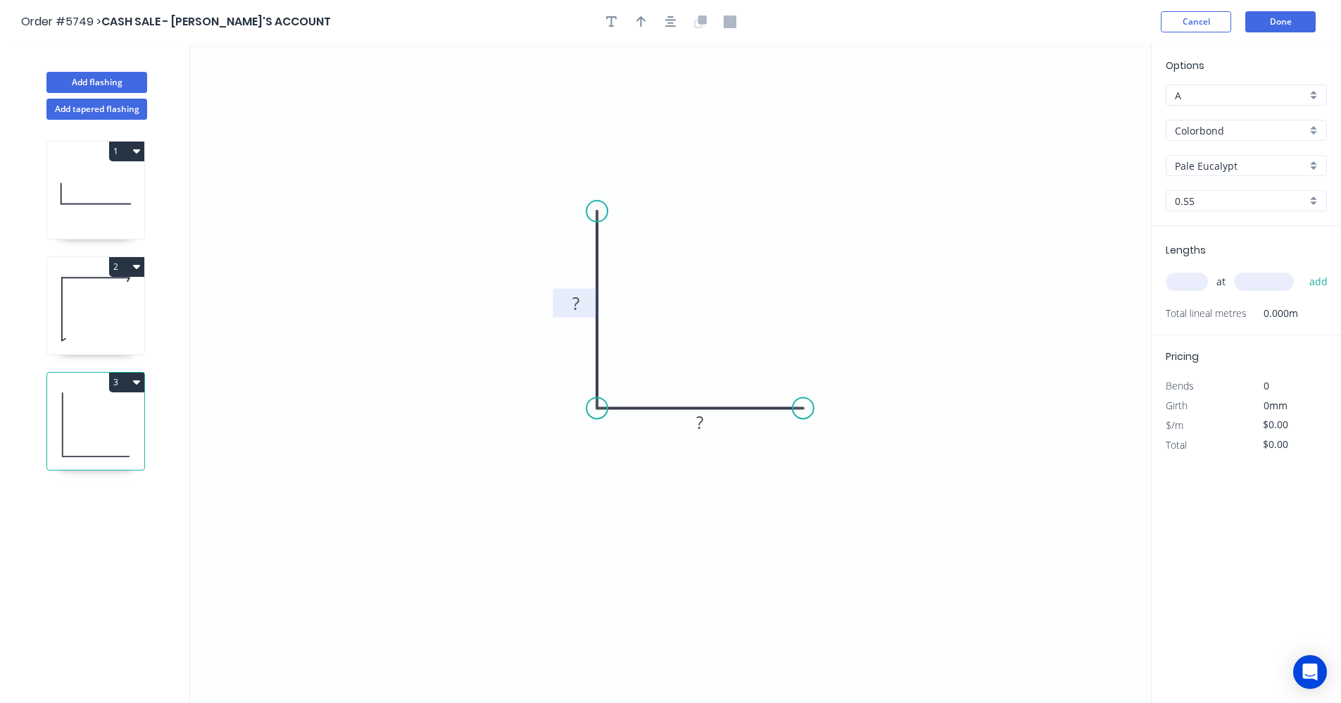
drag, startPoint x: 574, startPoint y: 303, endPoint x: 598, endPoint y: 288, distance: 29.1
click at [577, 303] on tspan "?" at bounding box center [575, 302] width 7 height 23
type input "$5.66"
click at [672, 27] on icon "button" at bounding box center [670, 21] width 11 height 13
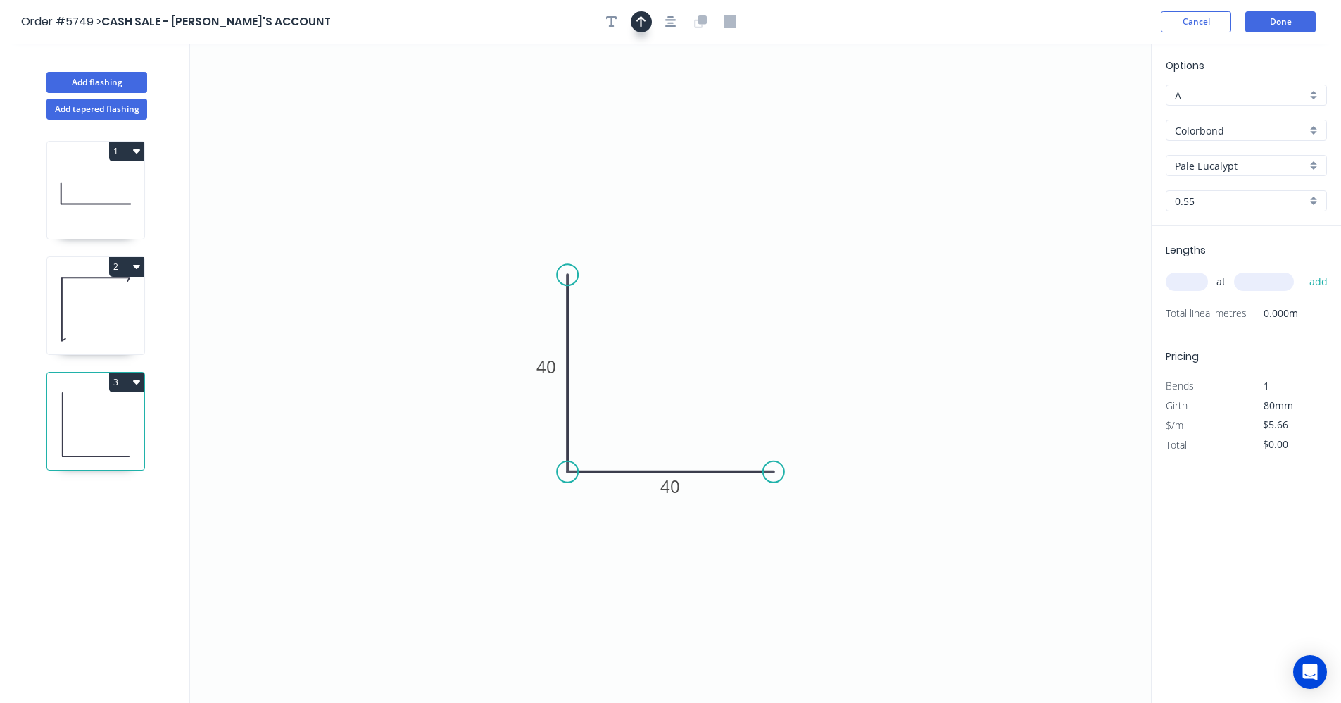
click at [644, 31] on button "button" at bounding box center [641, 21] width 21 height 21
click at [1081, 110] on icon at bounding box center [1080, 97] width 13 height 45
click at [1081, 110] on icon "0 40 40" at bounding box center [670, 373] width 961 height 659
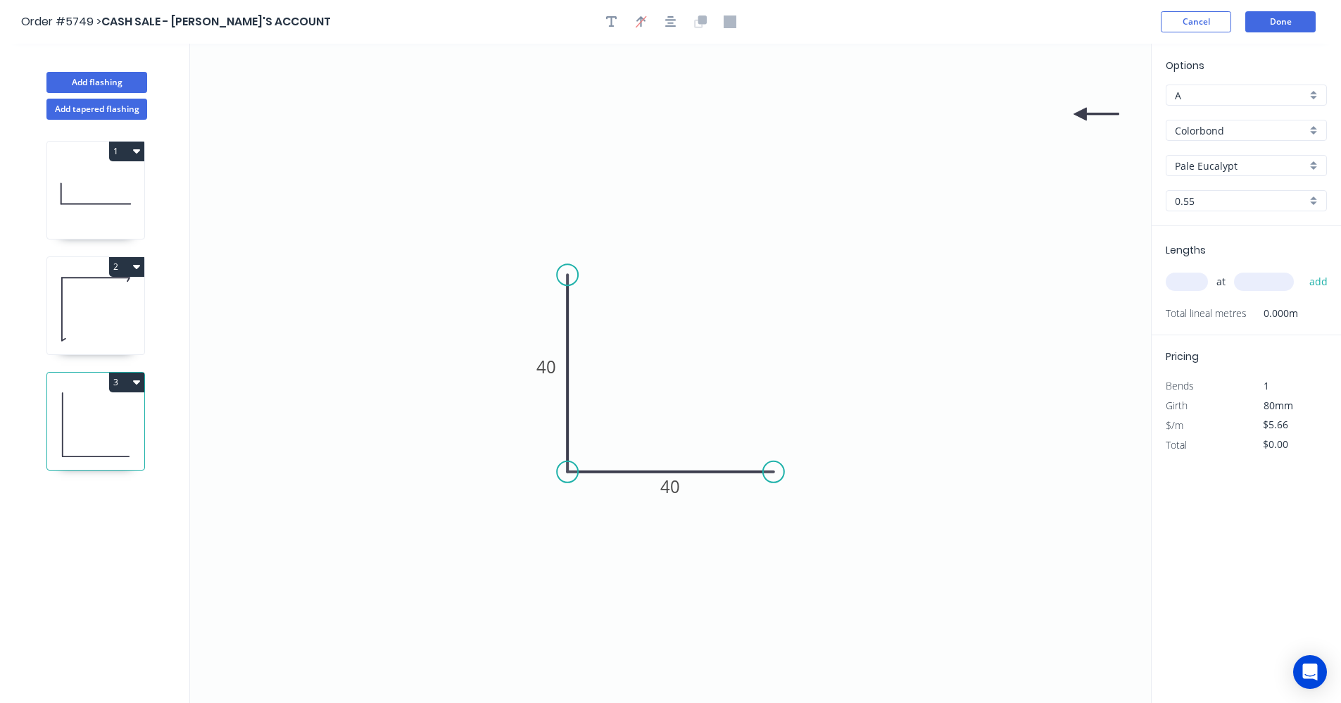
click at [1081, 110] on icon "0 40 40" at bounding box center [670, 373] width 961 height 659
click at [1081, 111] on icon "0 40 40" at bounding box center [670, 373] width 961 height 659
click at [1081, 115] on icon at bounding box center [1092, 125] width 41 height 41
click at [1082, 115] on icon at bounding box center [1080, 130] width 13 height 45
drag, startPoint x: 1082, startPoint y: 115, endPoint x: 544, endPoint y: 427, distance: 622.4
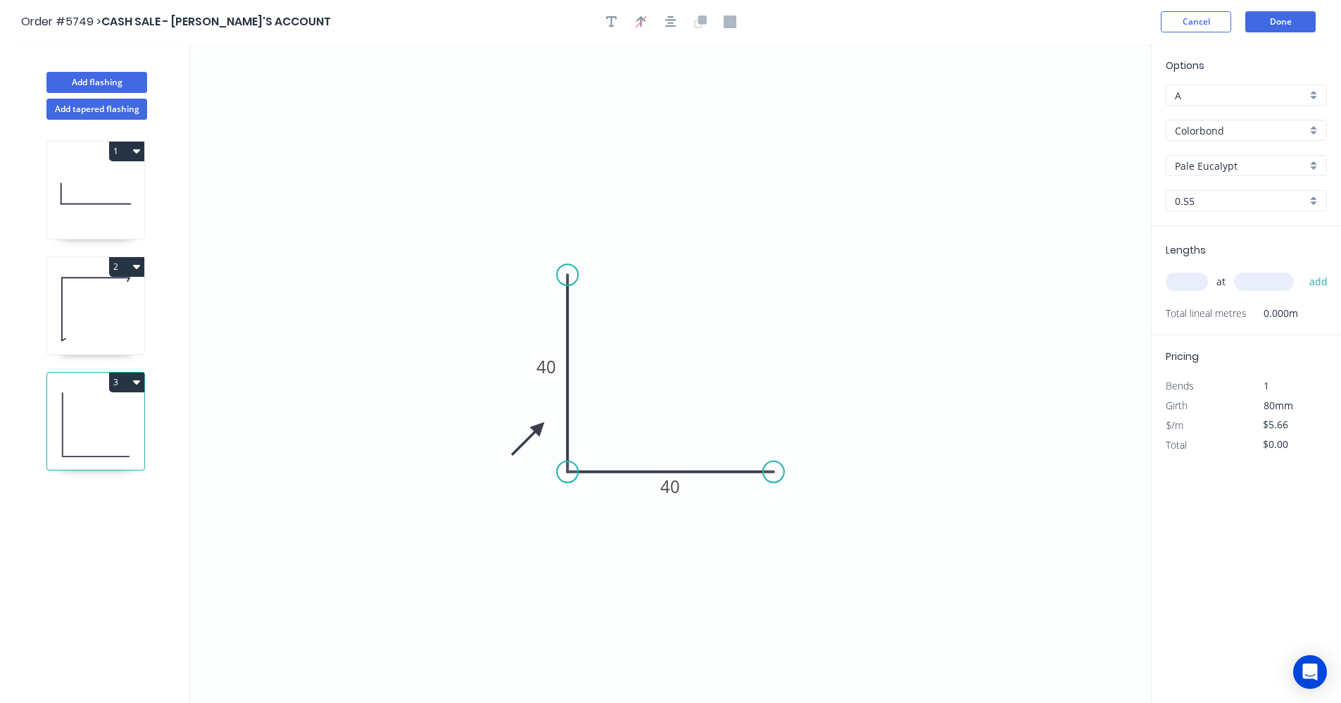
click at [544, 427] on icon at bounding box center [528, 438] width 41 height 41
click at [1196, 284] on input "text" at bounding box center [1187, 281] width 42 height 18
type input "1"
type input "2400"
click at [1303, 270] on button "add" at bounding box center [1319, 282] width 33 height 24
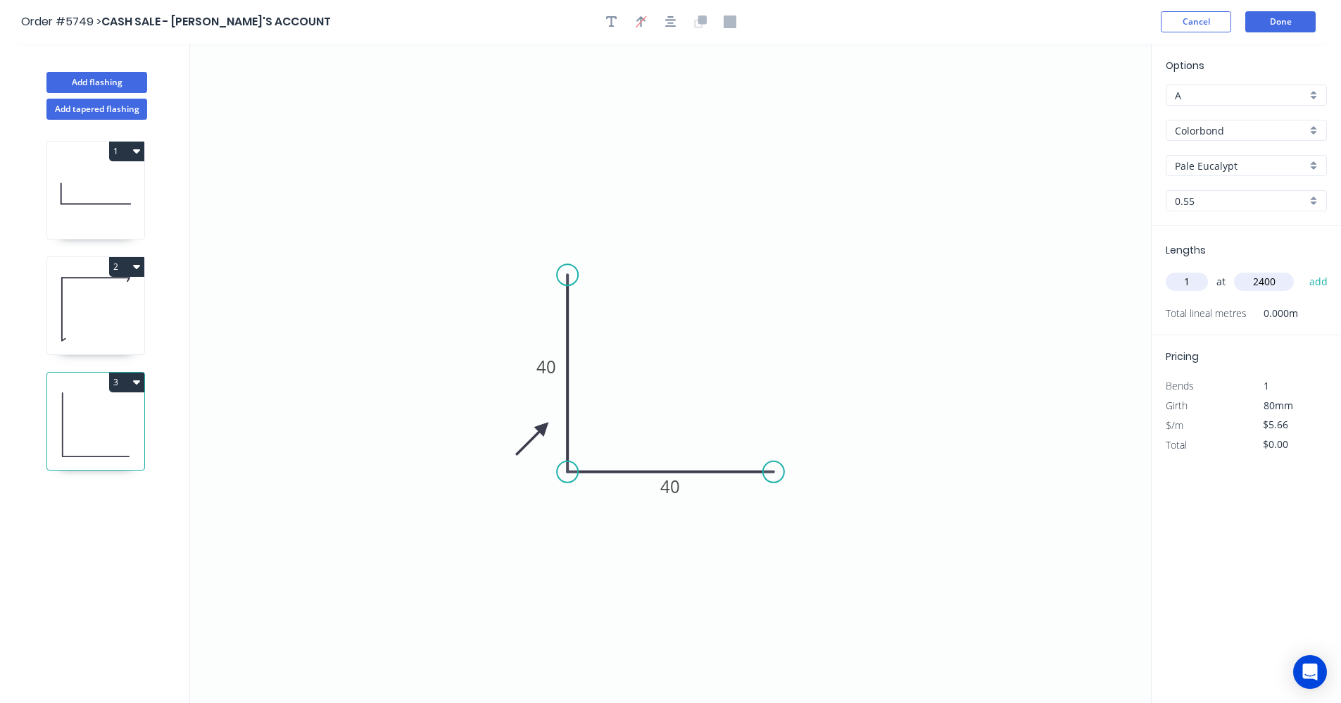
type input "$13.58"
click at [1298, 18] on button "Done" at bounding box center [1281, 21] width 70 height 21
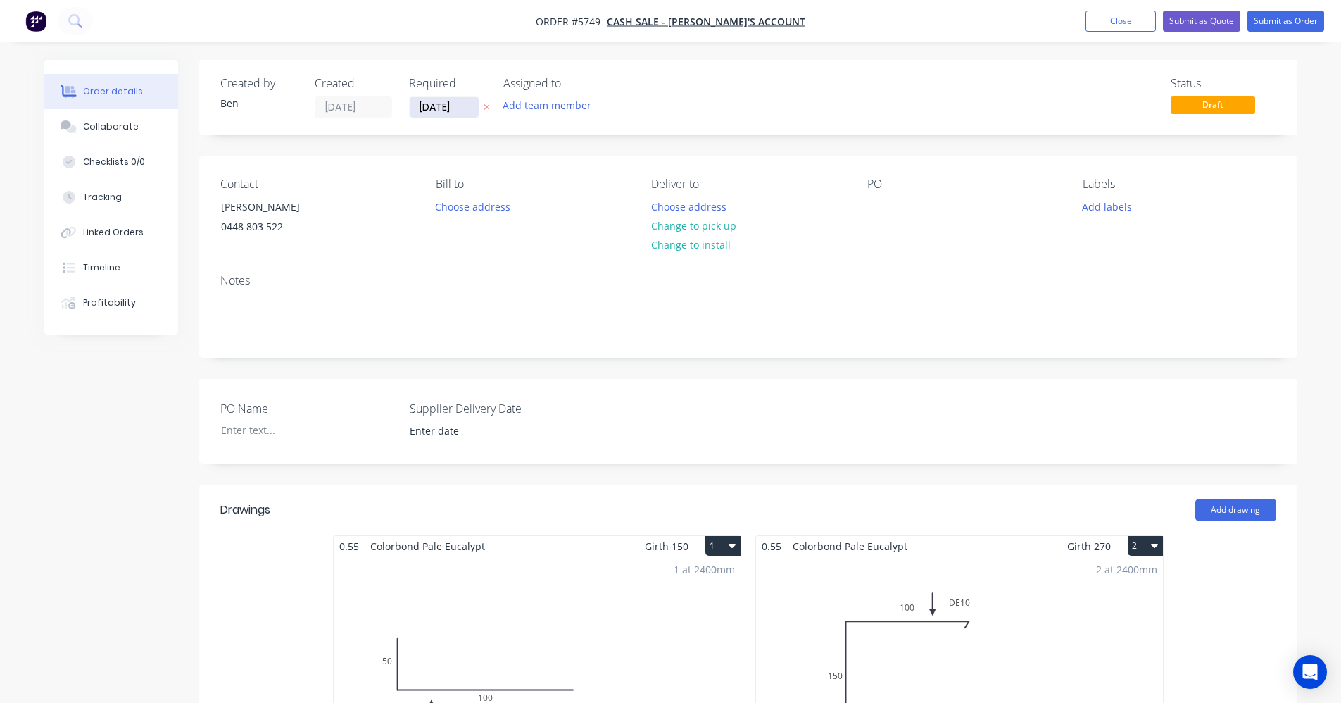
click at [427, 101] on input "[DATE]" at bounding box center [444, 106] width 69 height 21
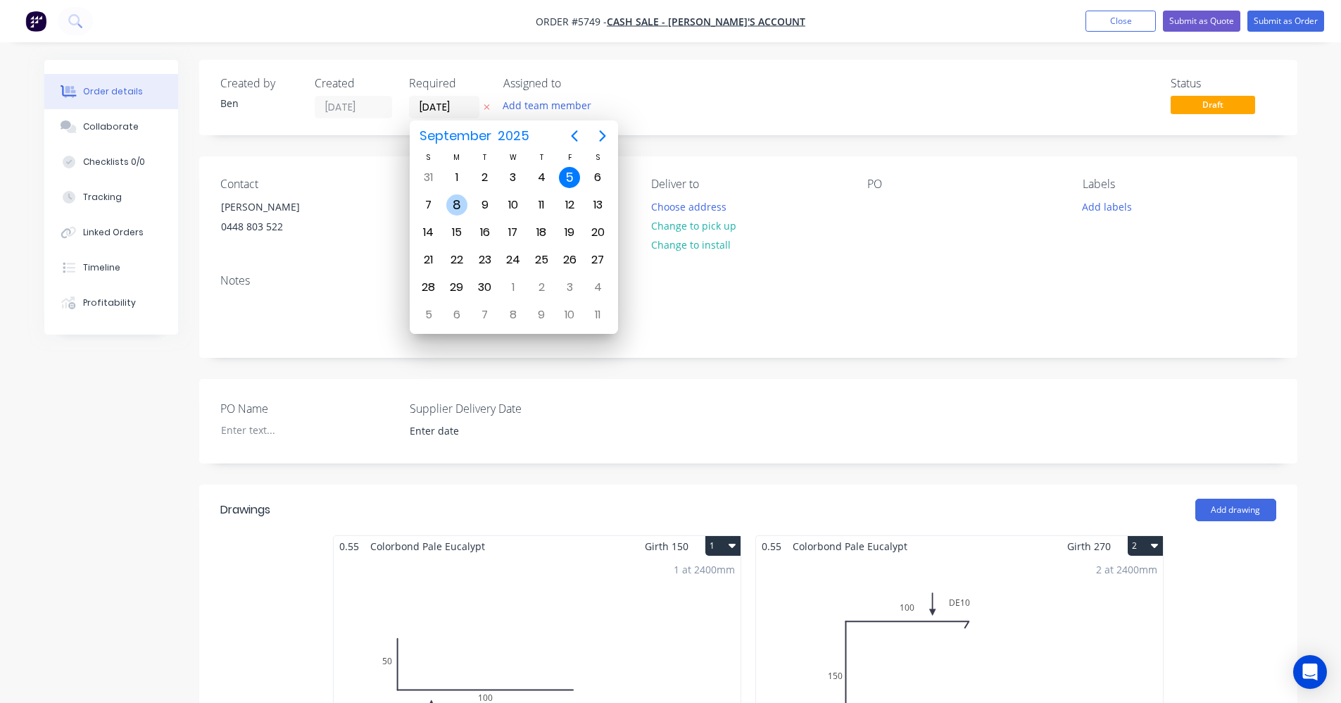
click at [463, 211] on div "8" at bounding box center [456, 204] width 21 height 21
type input "[DATE]"
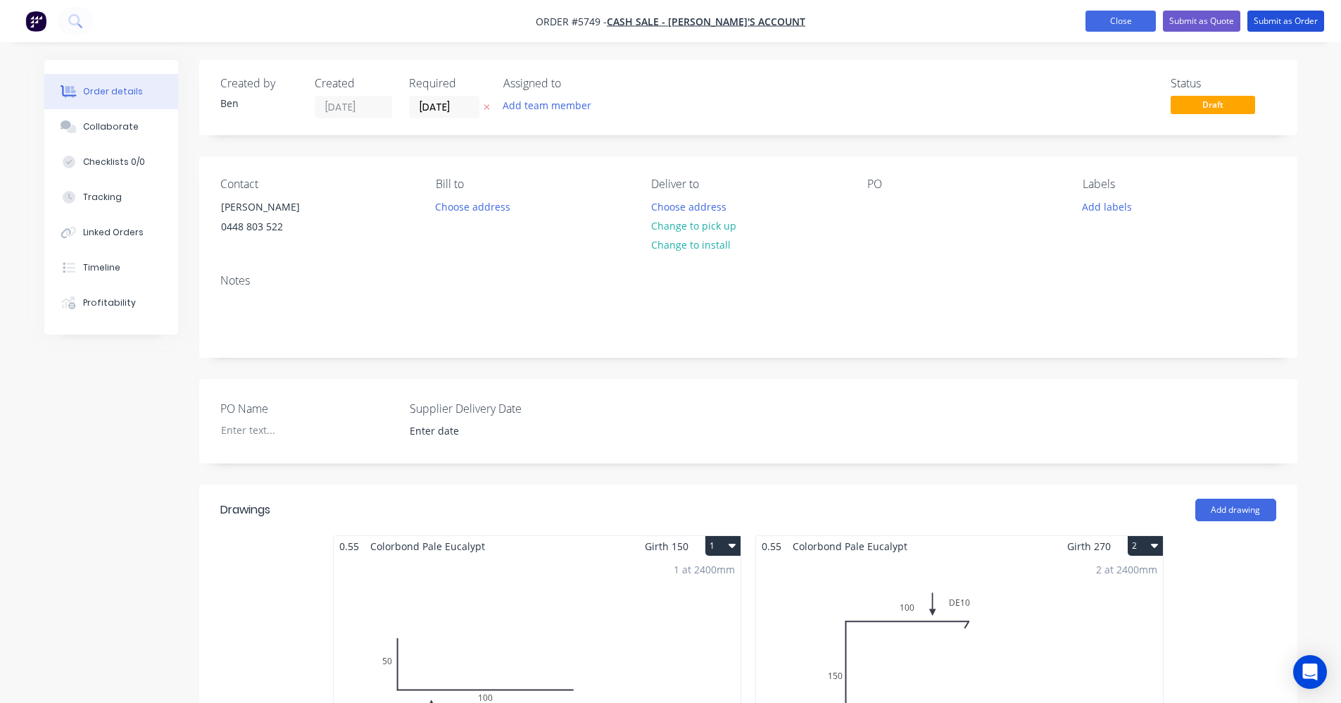
drag, startPoint x: 1296, startPoint y: 13, endPoint x: 1290, endPoint y: 20, distance: 10.0
click at [1296, 13] on button "Submit as Order" at bounding box center [1286, 21] width 77 height 21
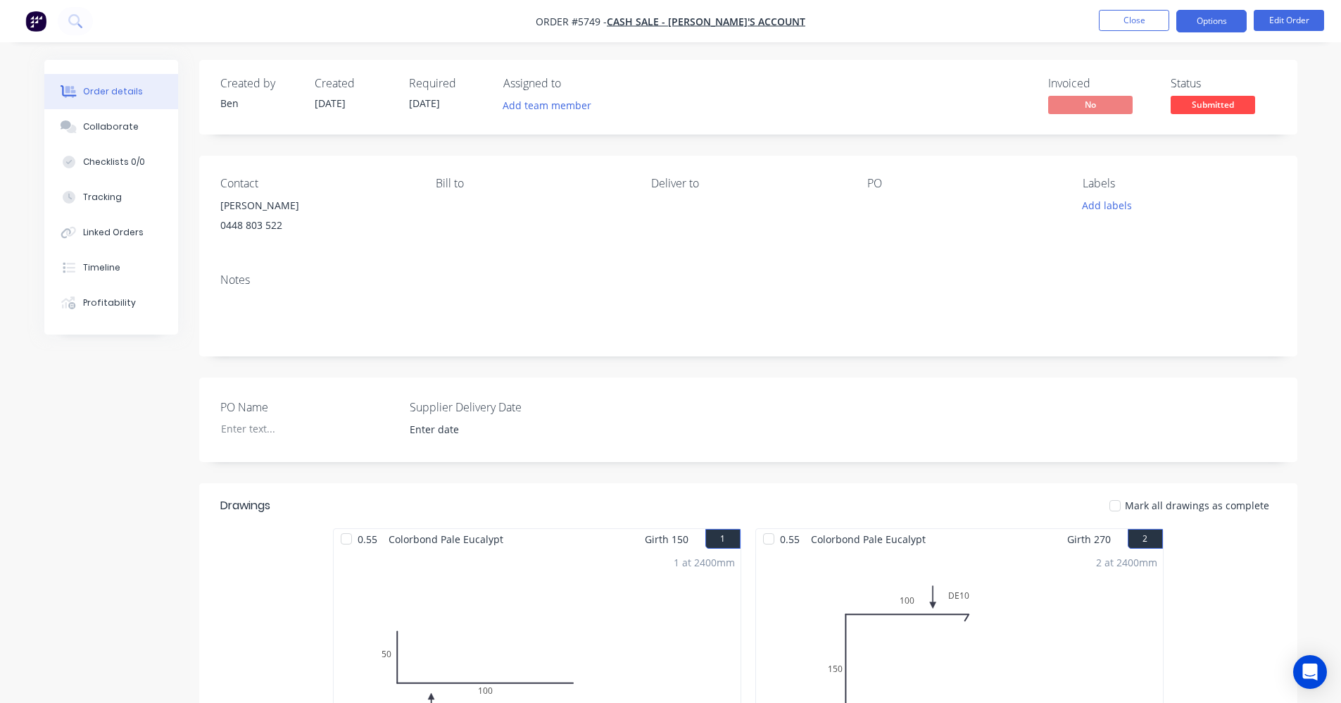
click at [1215, 23] on button "Options" at bounding box center [1212, 21] width 70 height 23
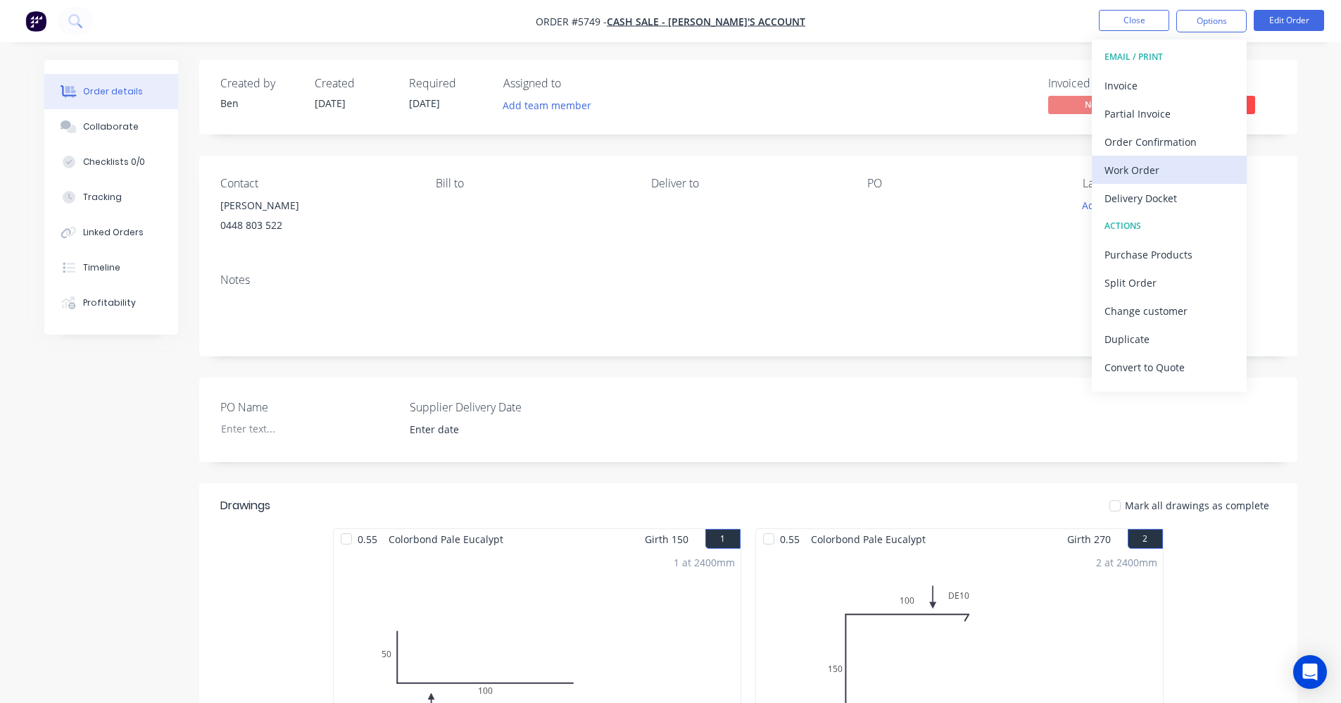
click at [1150, 177] on div "Work Order" at bounding box center [1170, 170] width 130 height 20
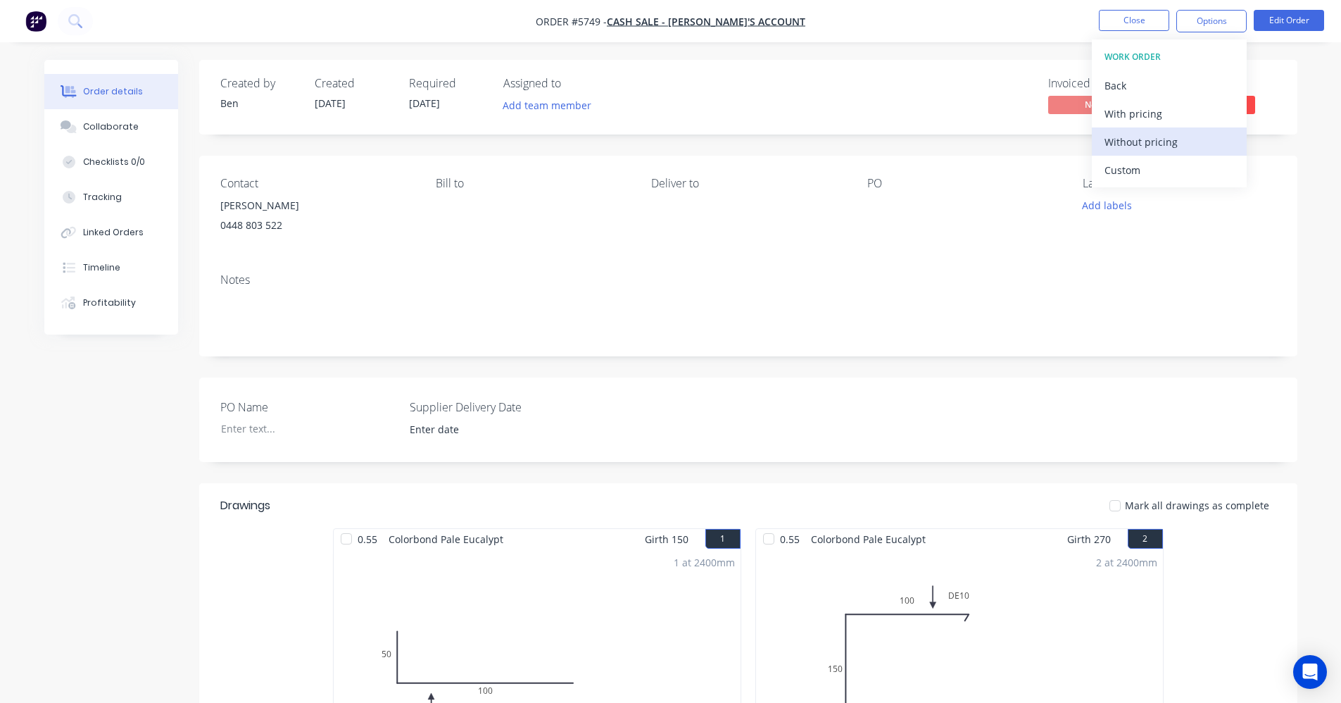
drag, startPoint x: 1146, startPoint y: 138, endPoint x: 1183, endPoint y: 99, distance: 53.8
click at [1146, 137] on div "Without pricing" at bounding box center [1170, 142] width 130 height 20
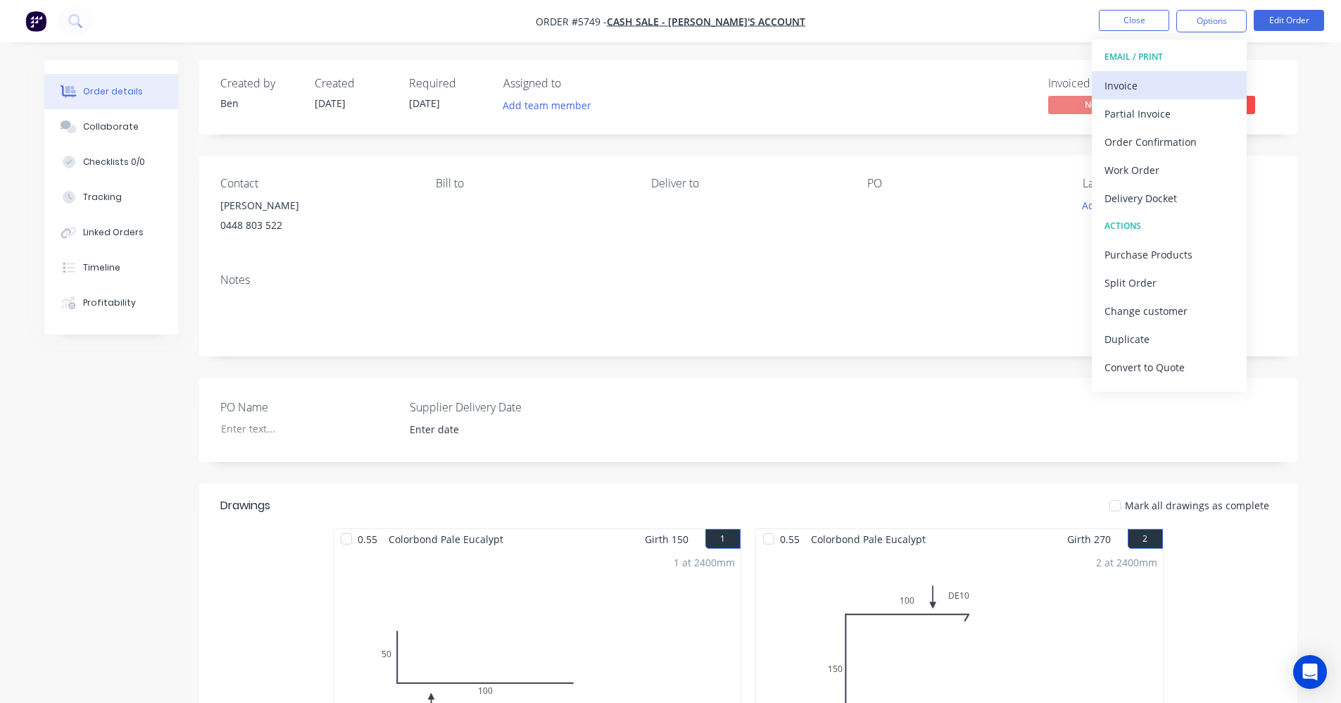
click at [1131, 81] on div "Invoice" at bounding box center [1170, 85] width 130 height 20
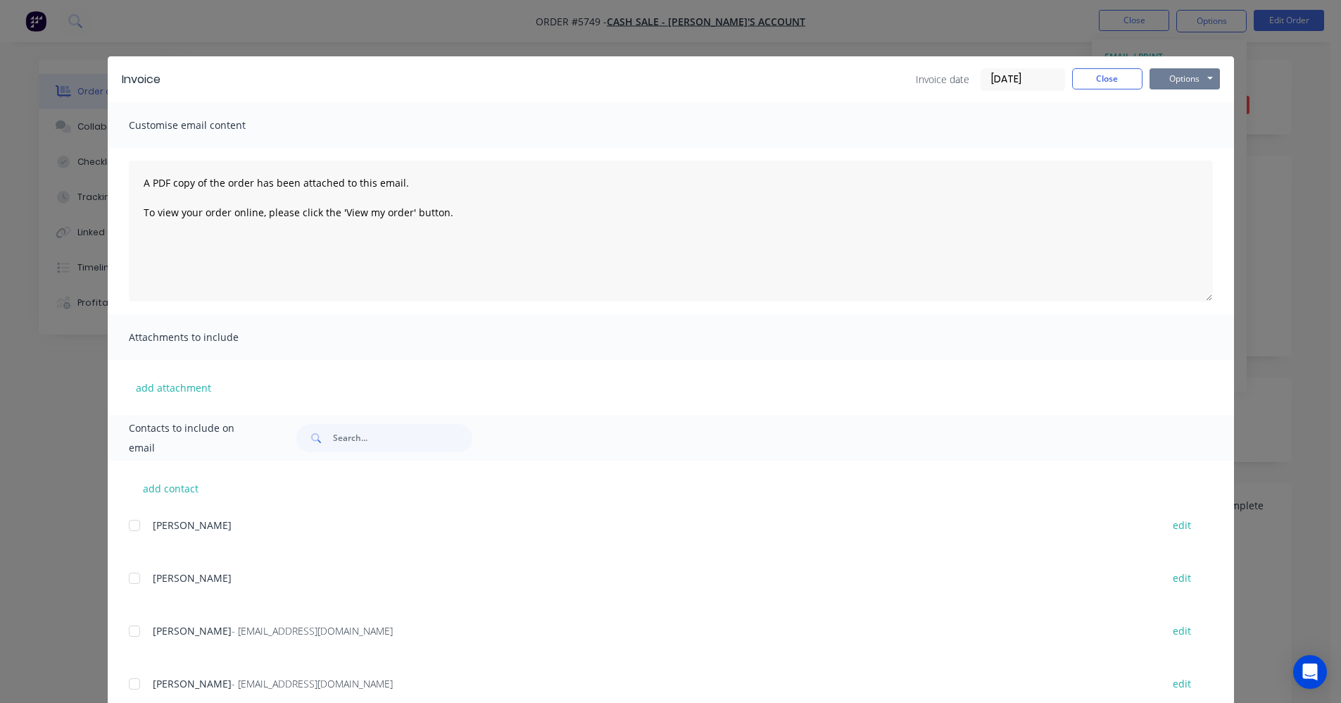
click at [1165, 80] on button "Options" at bounding box center [1185, 78] width 70 height 21
click at [1176, 123] on button "Print" at bounding box center [1195, 126] width 90 height 23
